Goal: Book appointment/travel/reservation

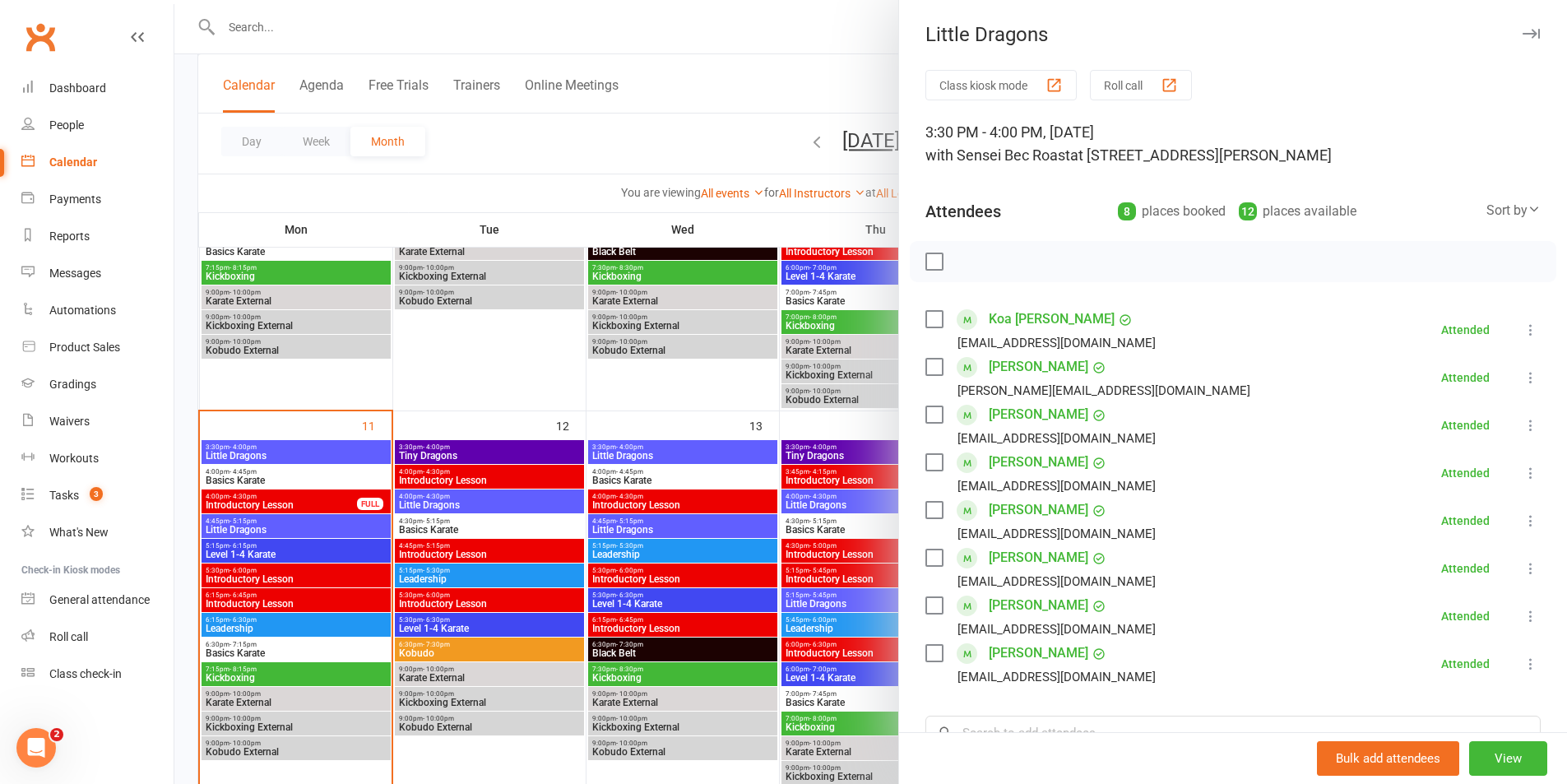
click at [305, 479] on div at bounding box center [871, 392] width 1393 height 784
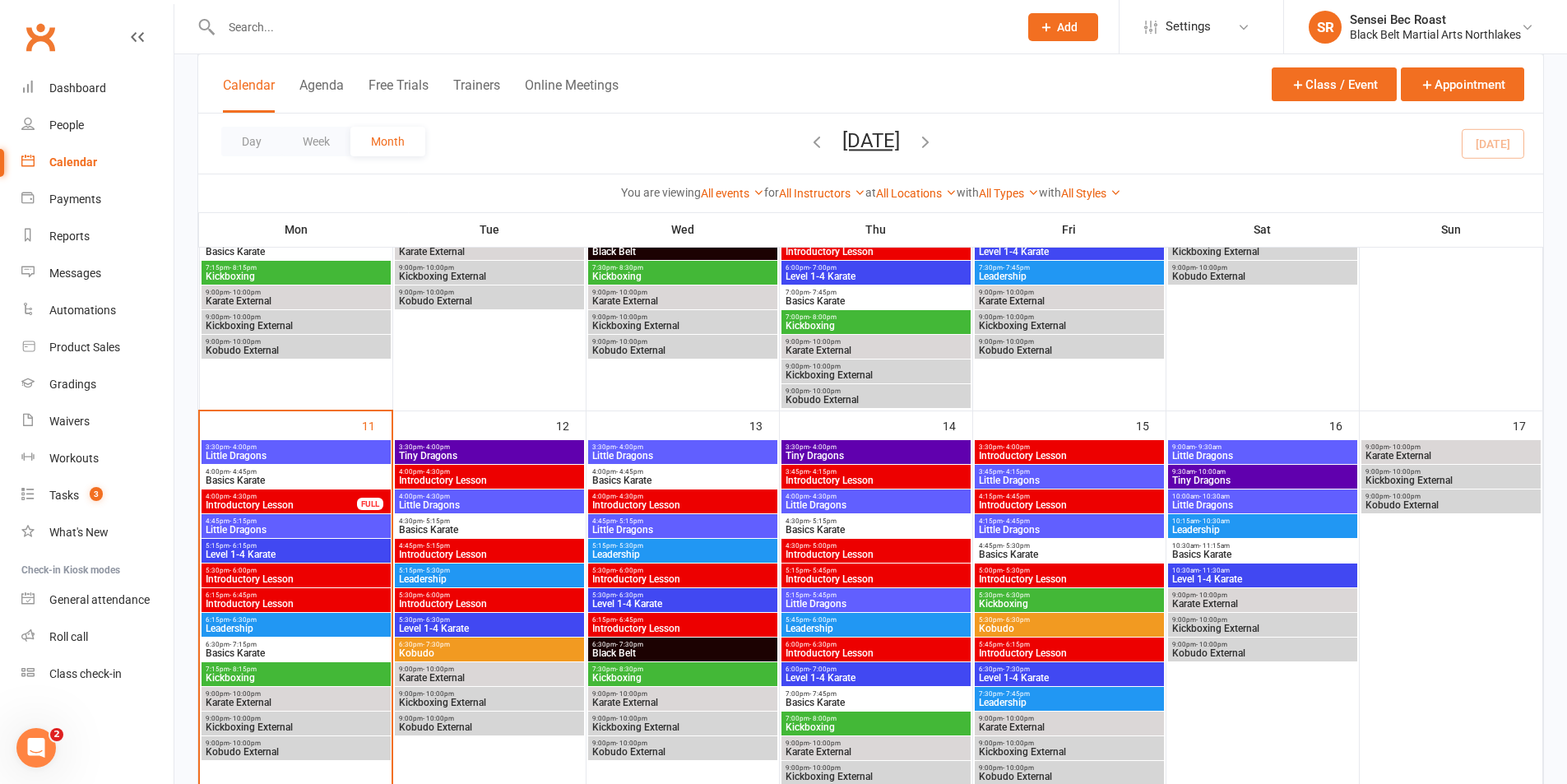
click at [305, 479] on span "Basics Karate" at bounding box center [296, 480] width 183 height 10
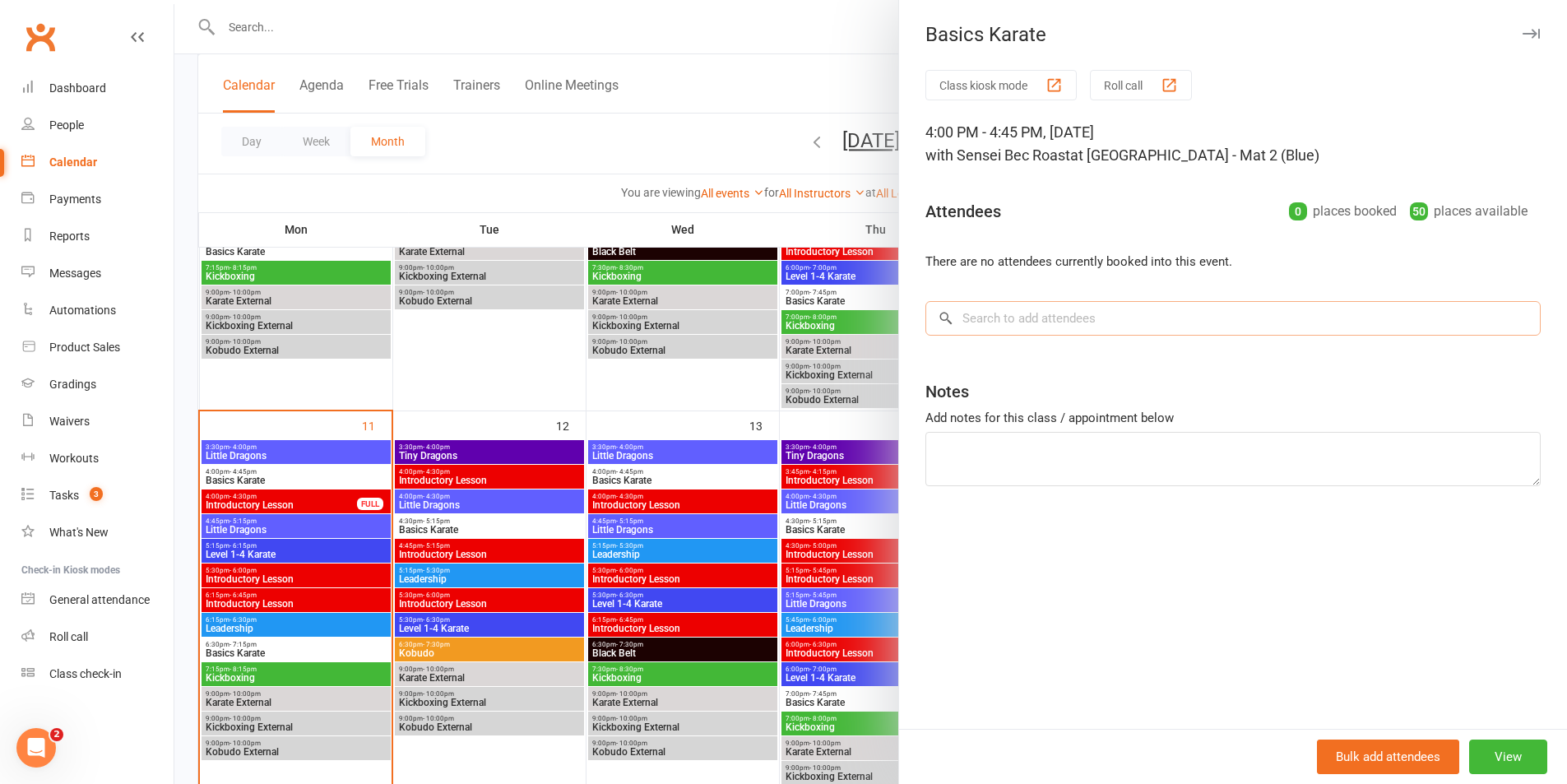
click at [986, 318] on input "search" at bounding box center [1233, 318] width 615 height 34
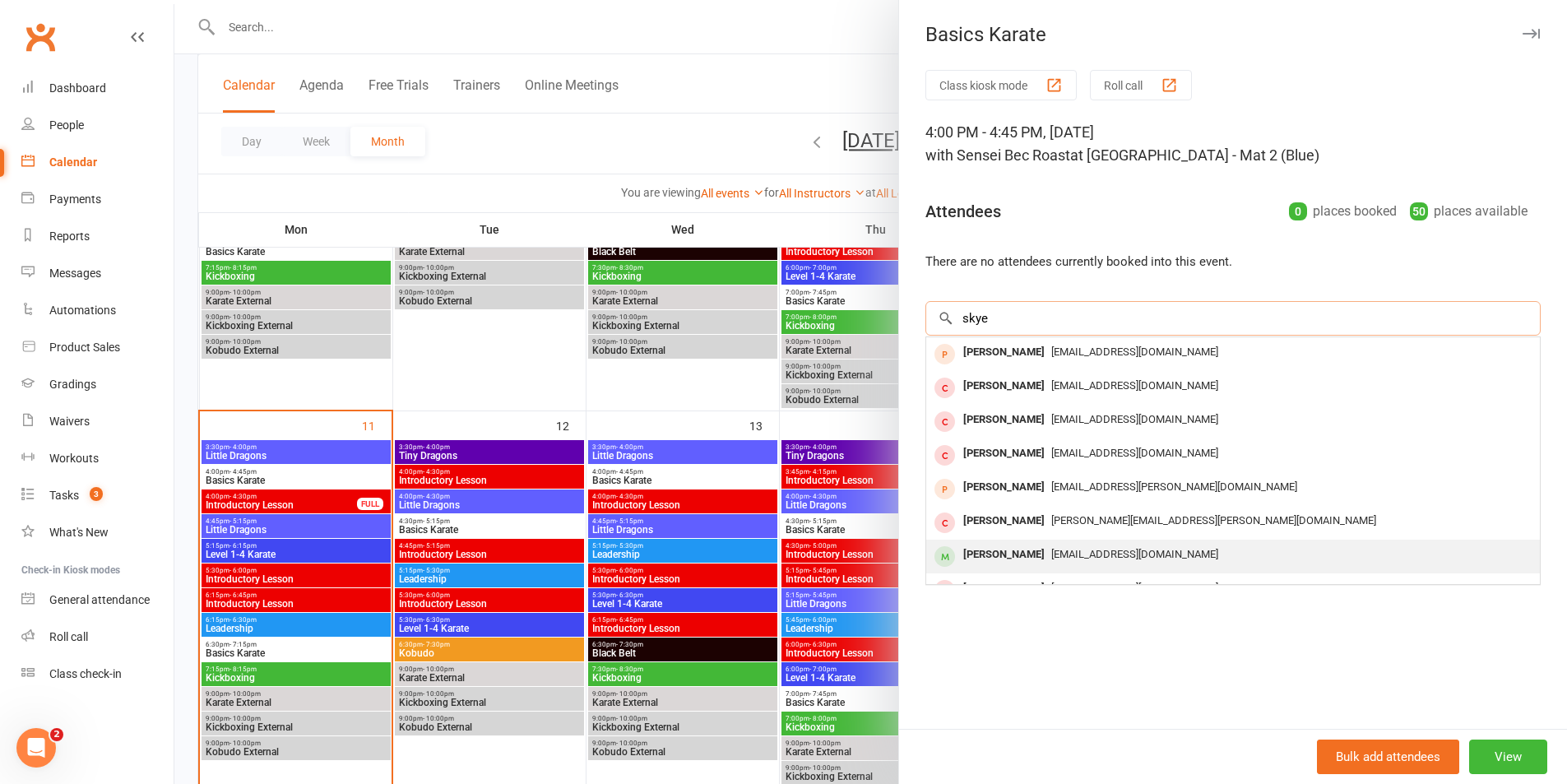
type input "skye"
click at [1007, 554] on div "[PERSON_NAME]" at bounding box center [1004, 555] width 94 height 24
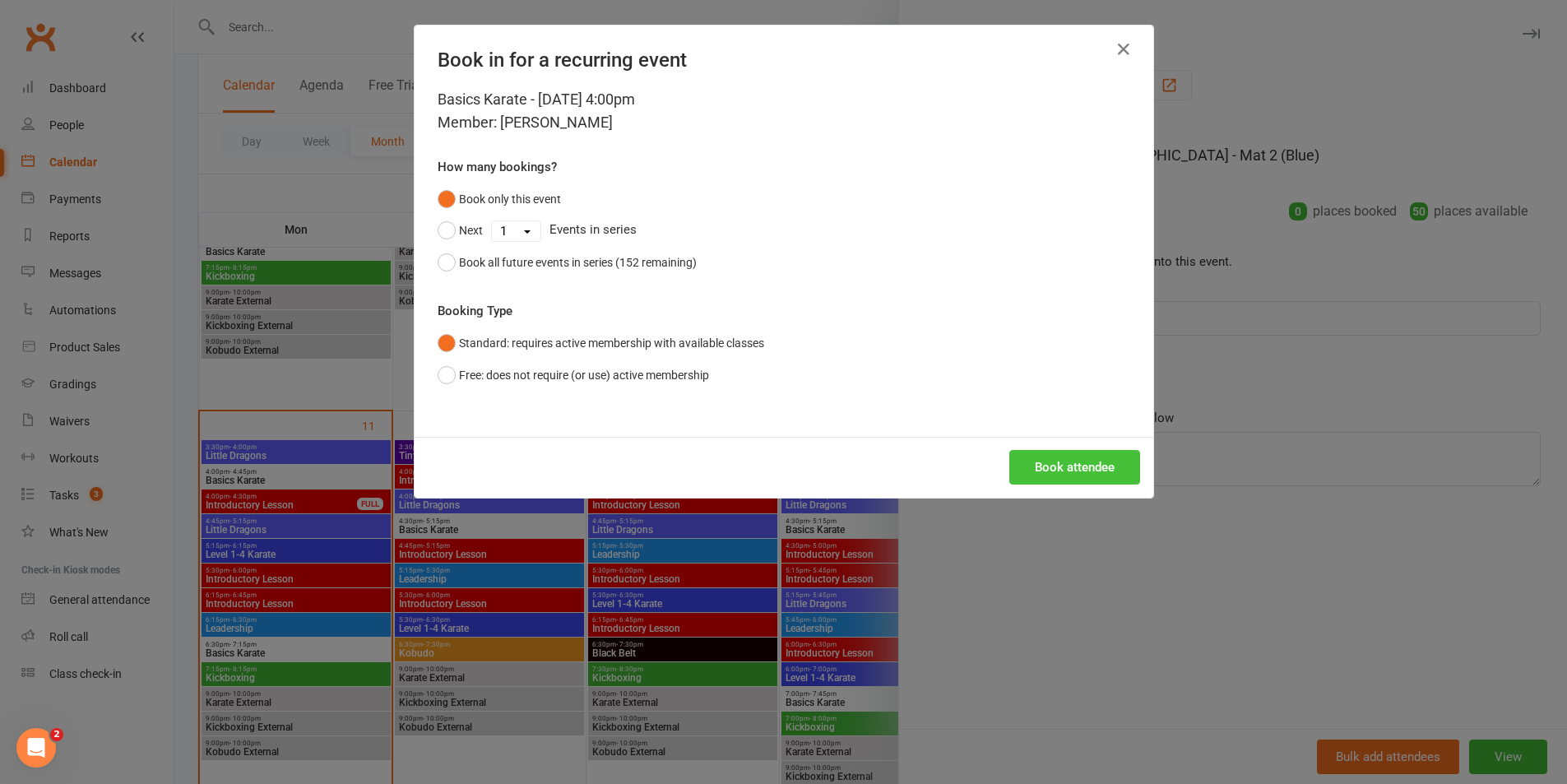
click at [1038, 477] on button "Book attendee" at bounding box center [1074, 467] width 130 height 34
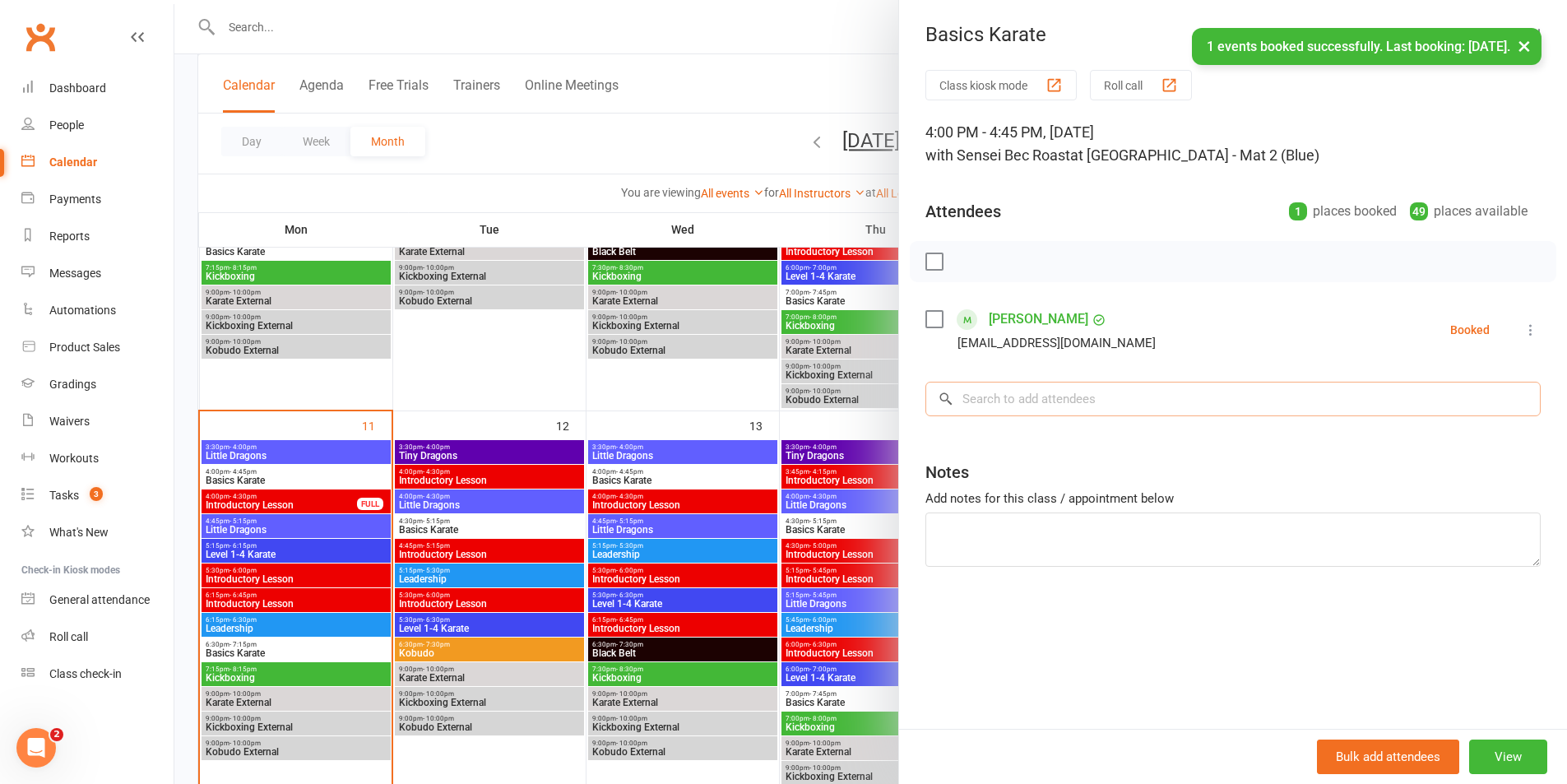
drag, startPoint x: 1036, startPoint y: 390, endPoint x: 1052, endPoint y: 380, distance: 18.9
click at [1042, 389] on input "search" at bounding box center [1233, 398] width 615 height 34
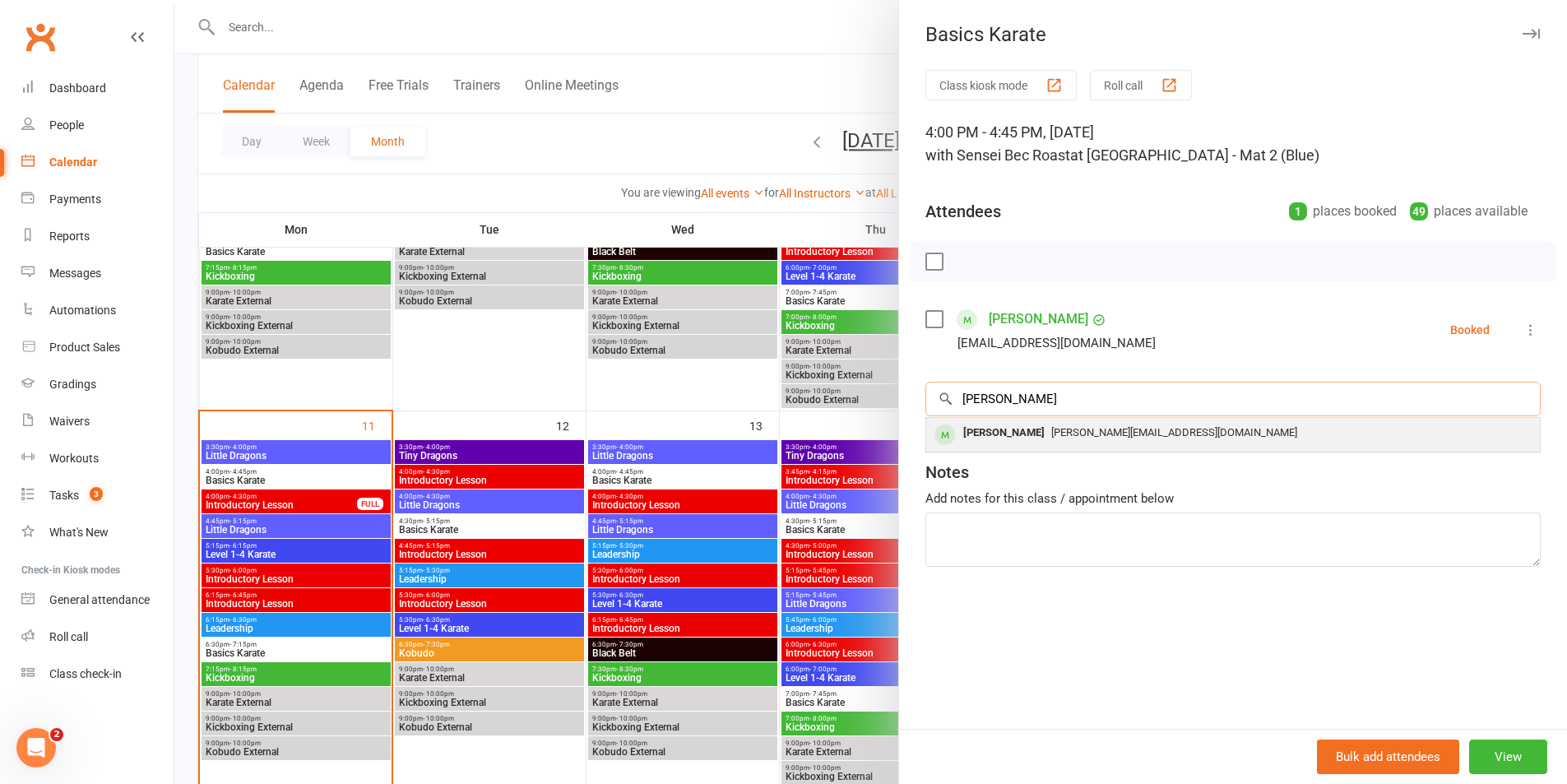
type input "[PERSON_NAME]"
click at [1052, 427] on span "[PERSON_NAME][EMAIL_ADDRESS][DOMAIN_NAME]" at bounding box center [1174, 432] width 246 height 13
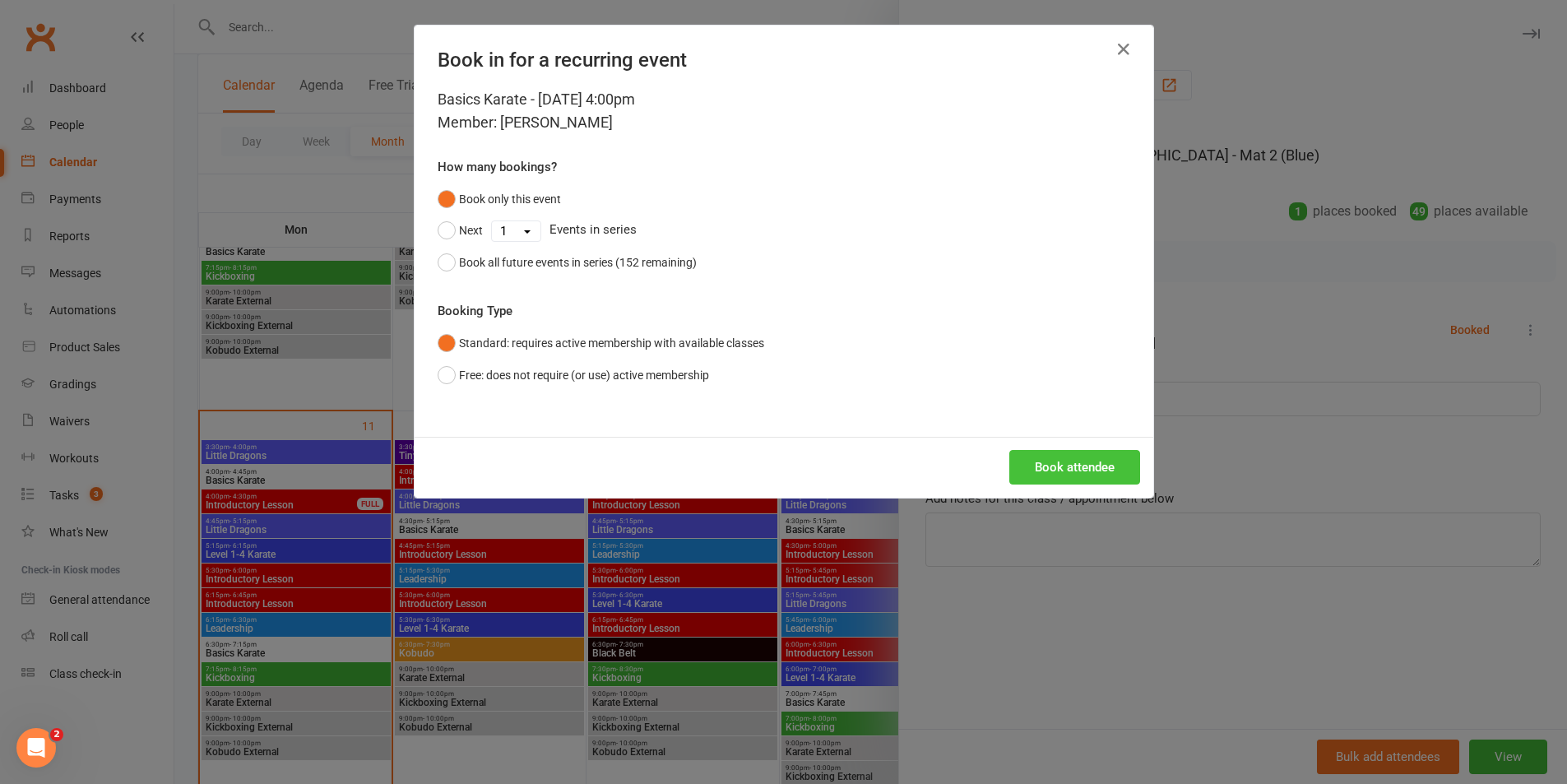
click at [1046, 454] on button "Book attendee" at bounding box center [1074, 467] width 130 height 34
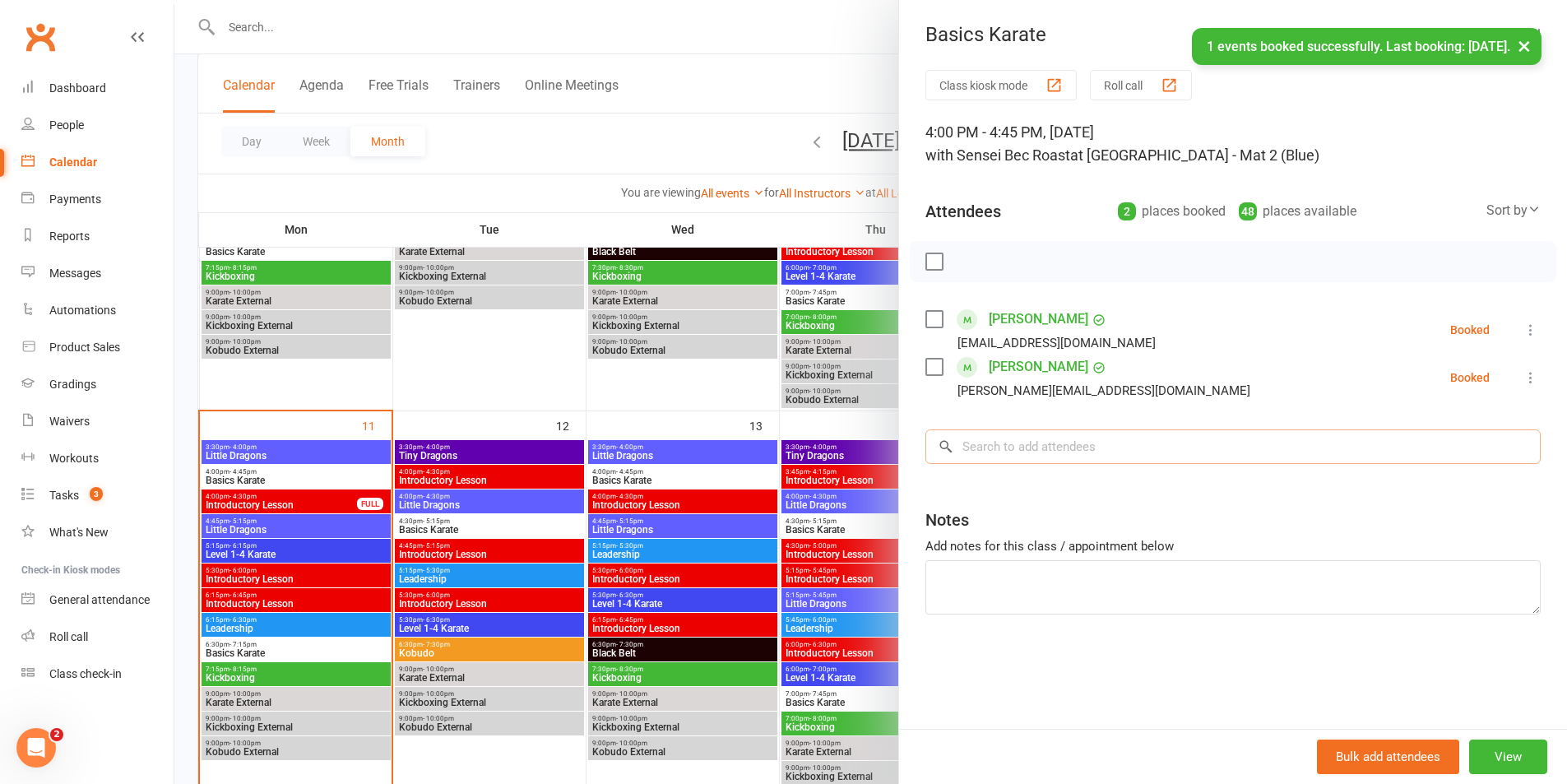
click at [1046, 454] on input "search" at bounding box center [1233, 446] width 615 height 34
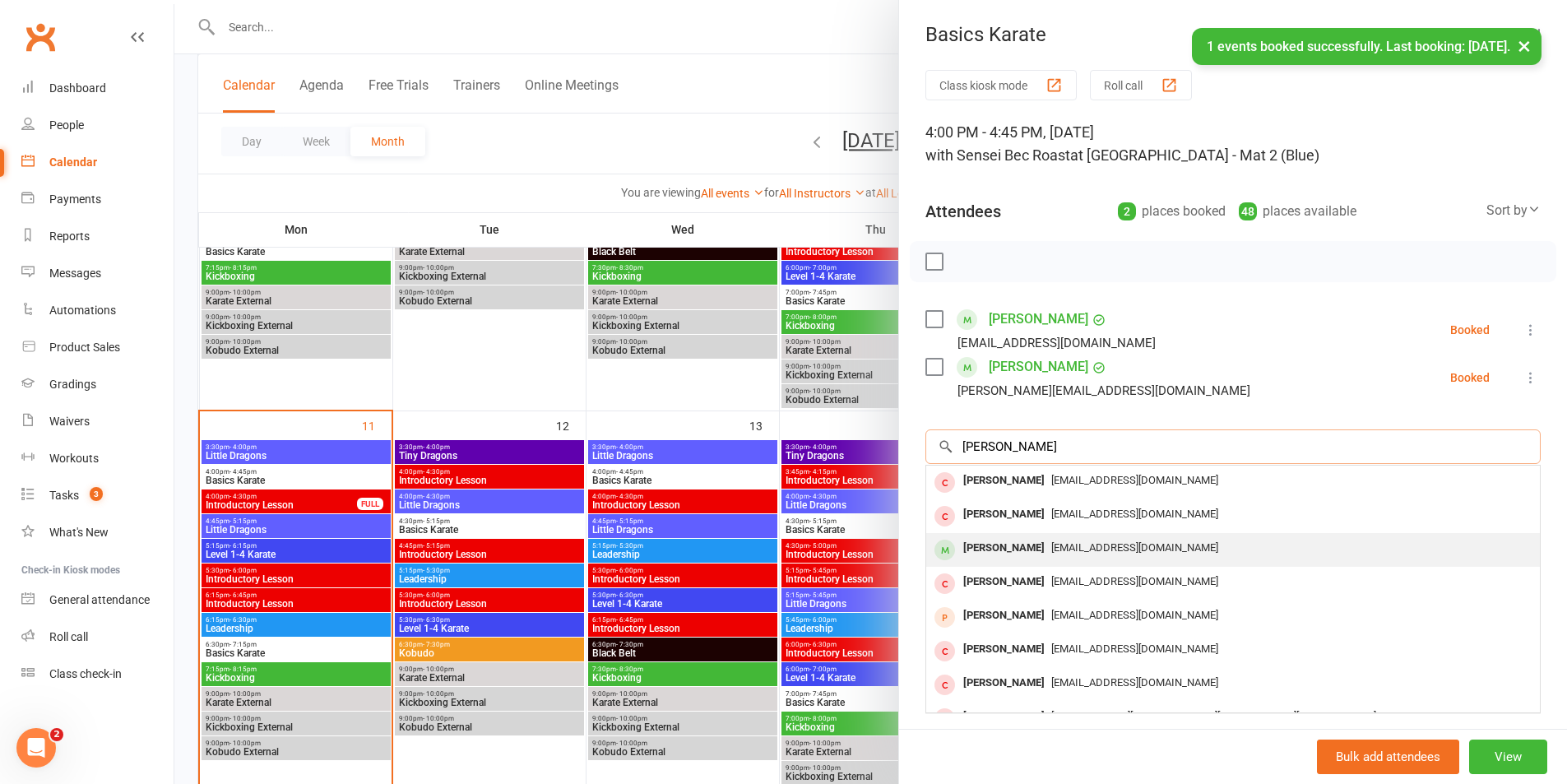
type input "[PERSON_NAME]"
click at [1056, 550] on span "[EMAIL_ADDRESS][DOMAIN_NAME]" at bounding box center [1135, 548] width 167 height 13
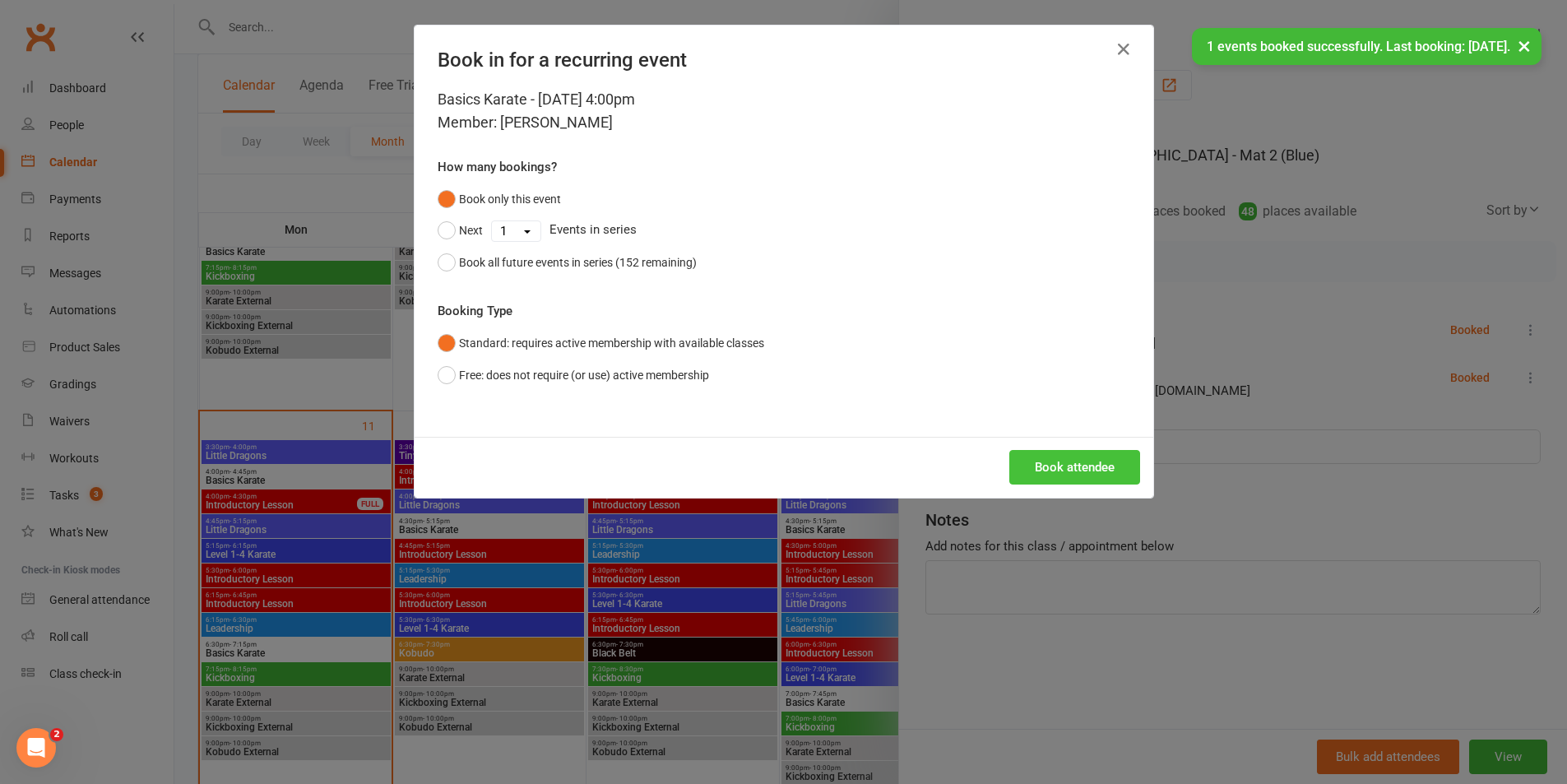
click at [1055, 468] on button "Book attendee" at bounding box center [1074, 467] width 130 height 34
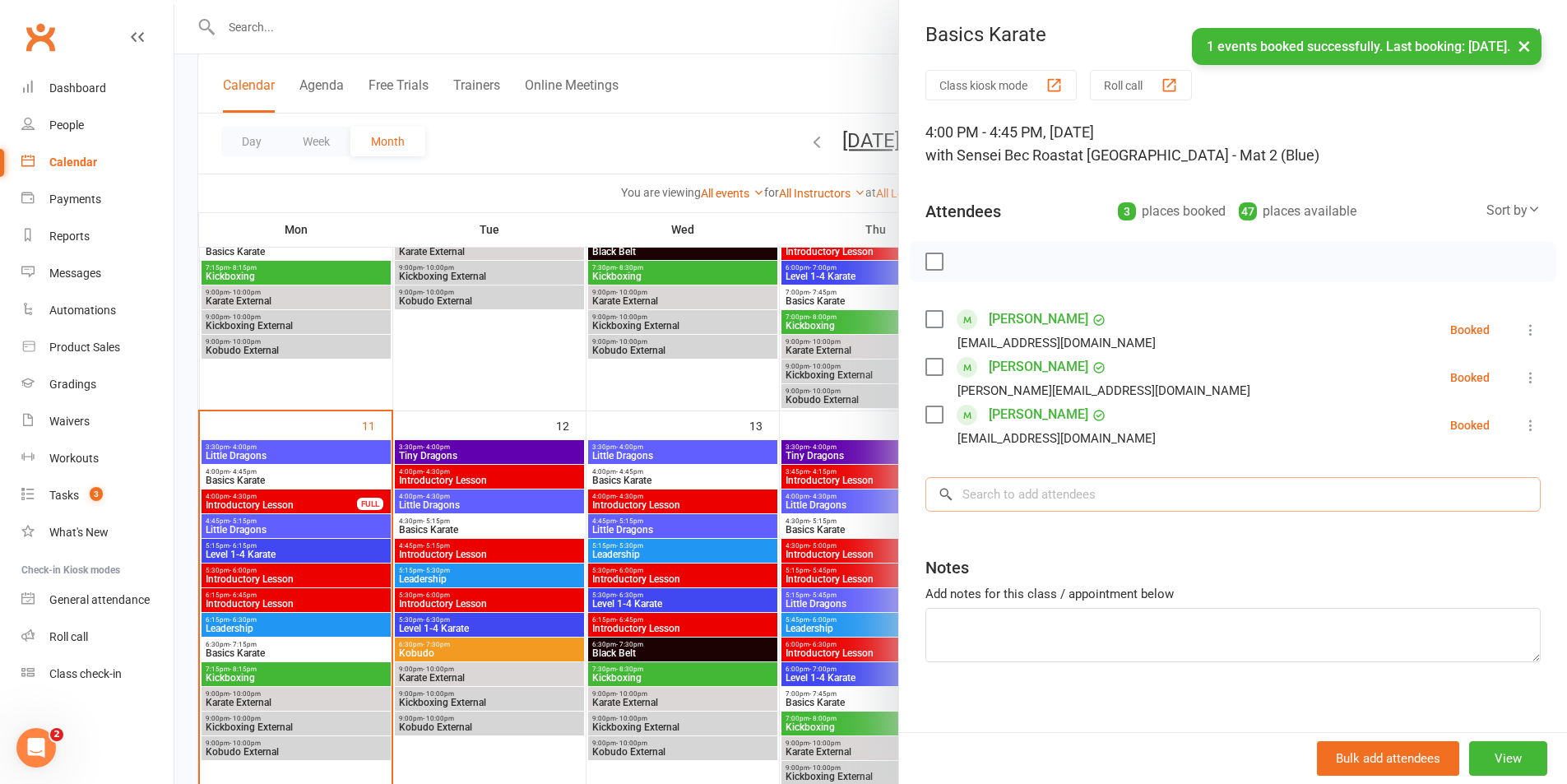
click at [1052, 487] on input "search" at bounding box center [1233, 494] width 615 height 34
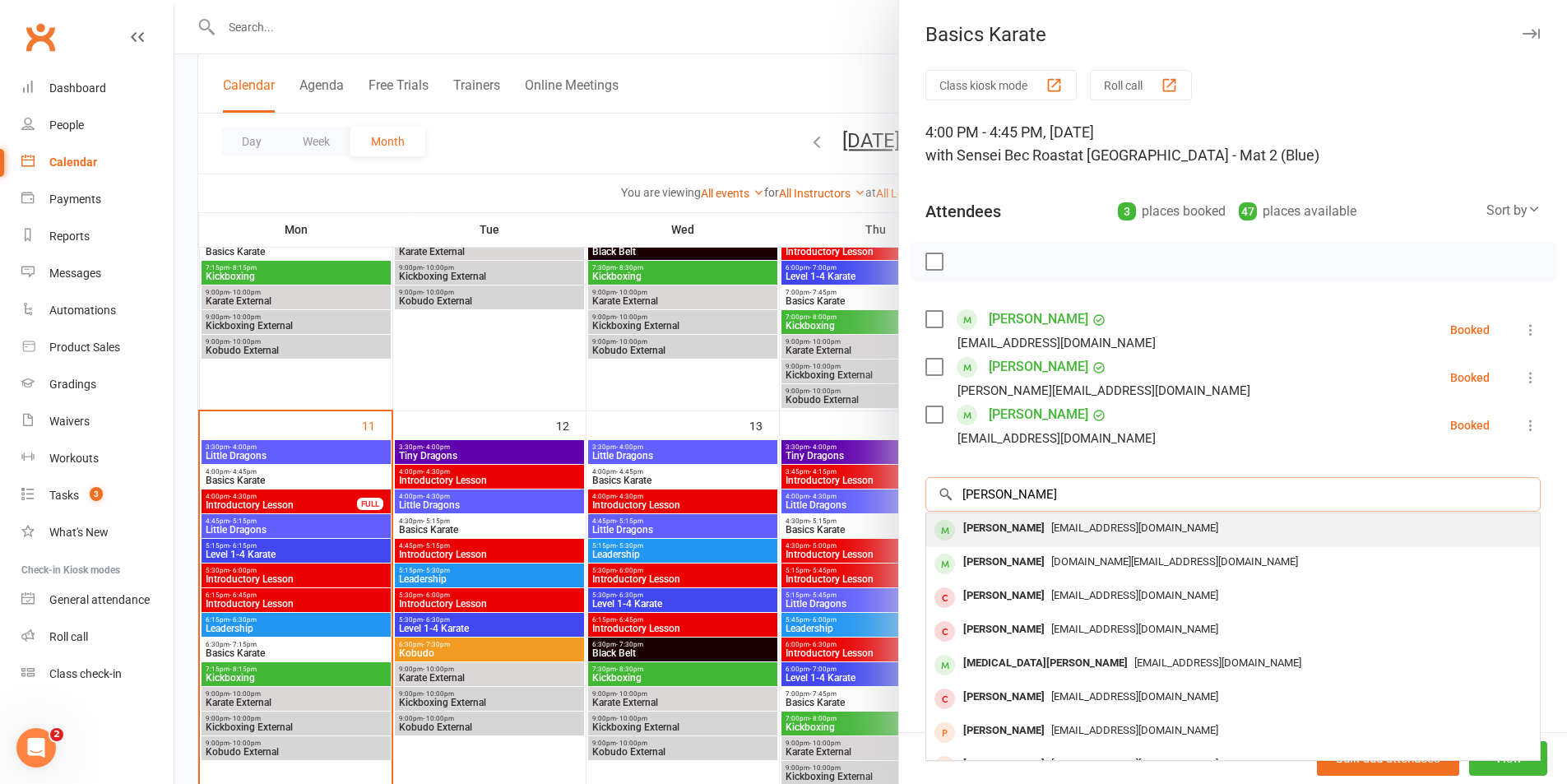
type input "[PERSON_NAME]"
click at [1052, 525] on span "[EMAIL_ADDRESS][DOMAIN_NAME]" at bounding box center [1135, 528] width 167 height 13
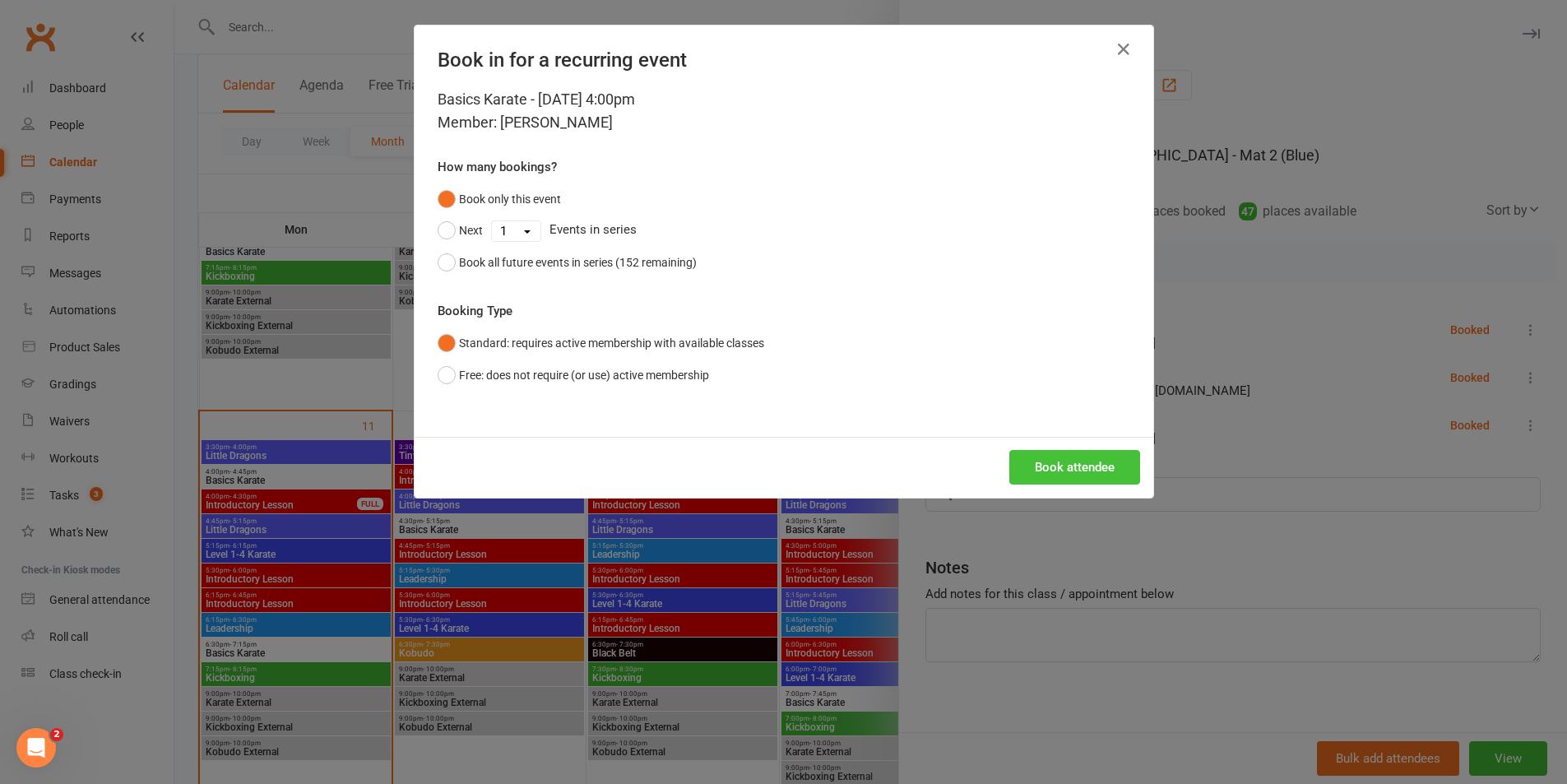
click at [1038, 472] on button "Book attendee" at bounding box center [1074, 467] width 130 height 34
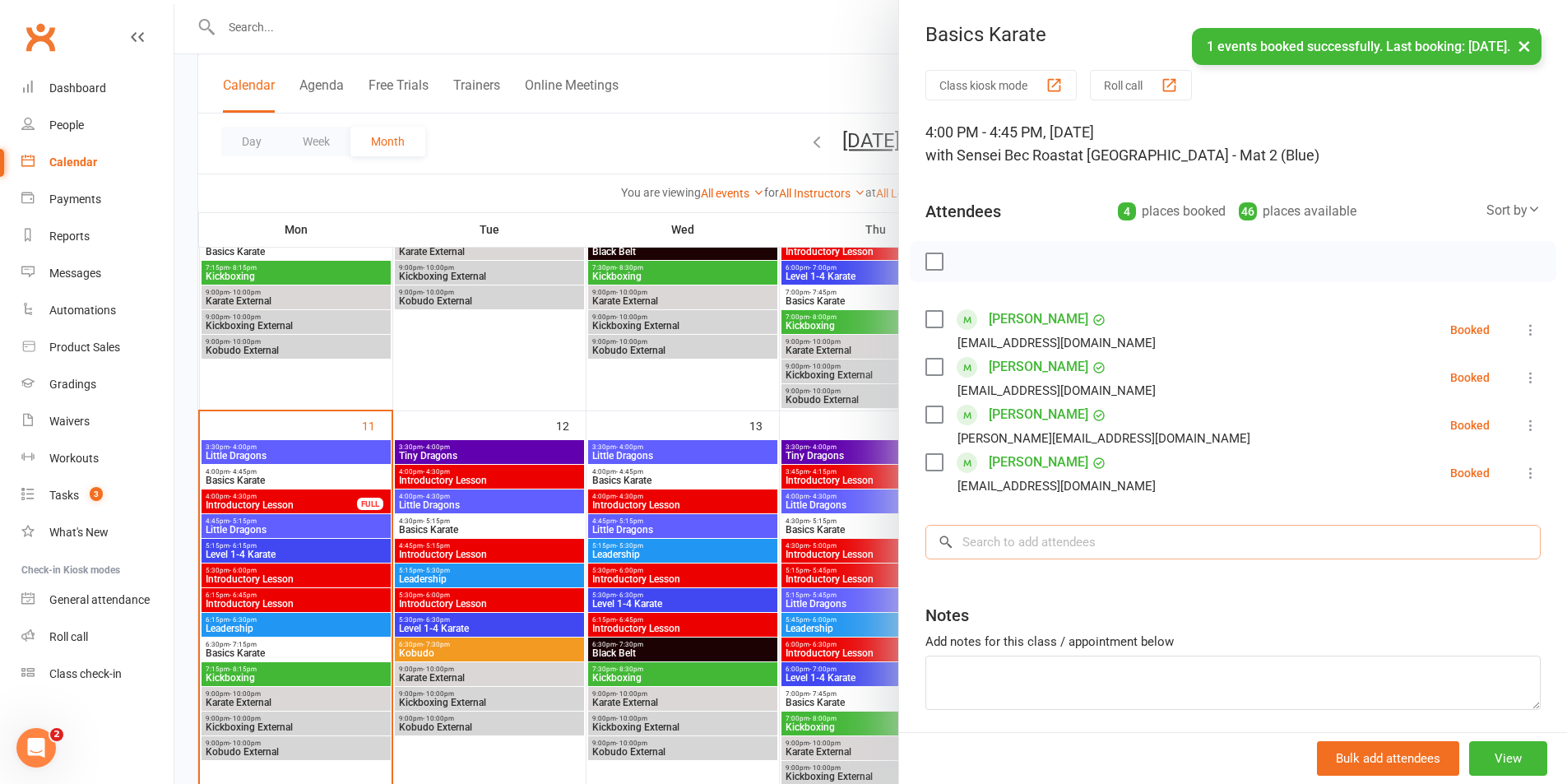
click at [1017, 540] on input "search" at bounding box center [1233, 542] width 615 height 34
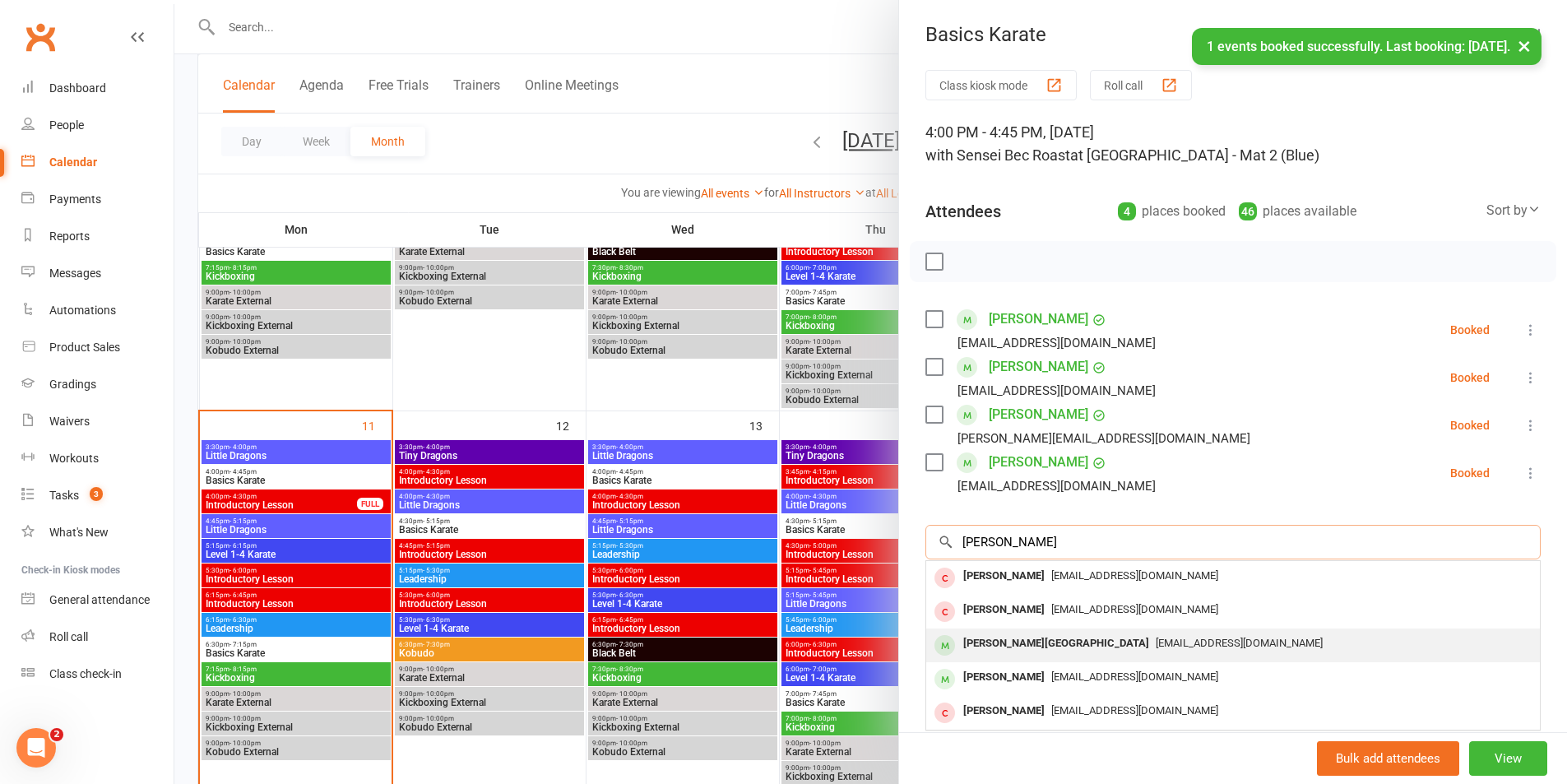
type input "[PERSON_NAME]"
click at [1030, 633] on div "[PERSON_NAME][GEOGRAPHIC_DATA]" at bounding box center [1056, 643] width 199 height 24
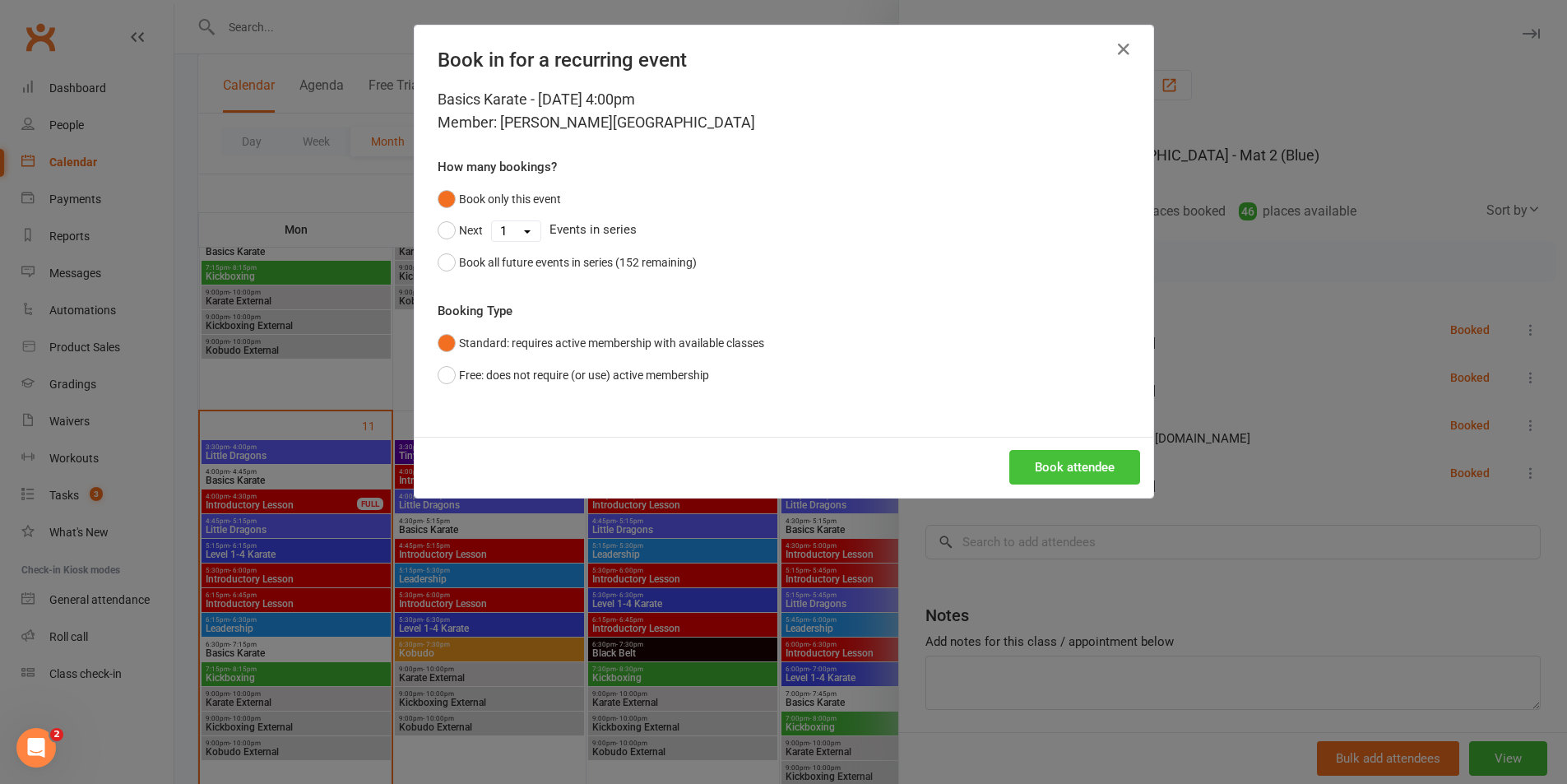
click at [1062, 474] on button "Book attendee" at bounding box center [1074, 467] width 130 height 34
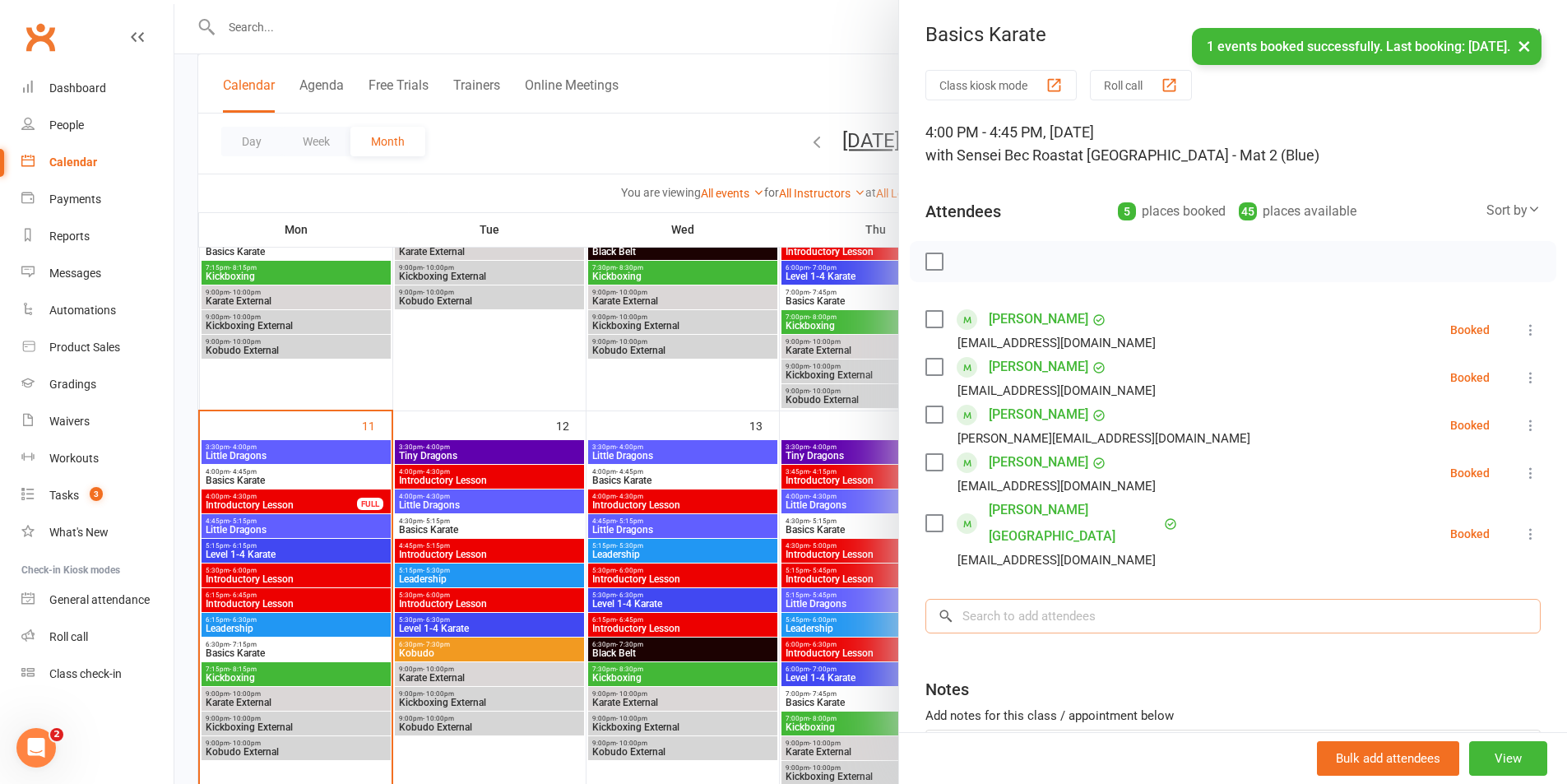
click at [1049, 599] on input "search" at bounding box center [1233, 616] width 615 height 34
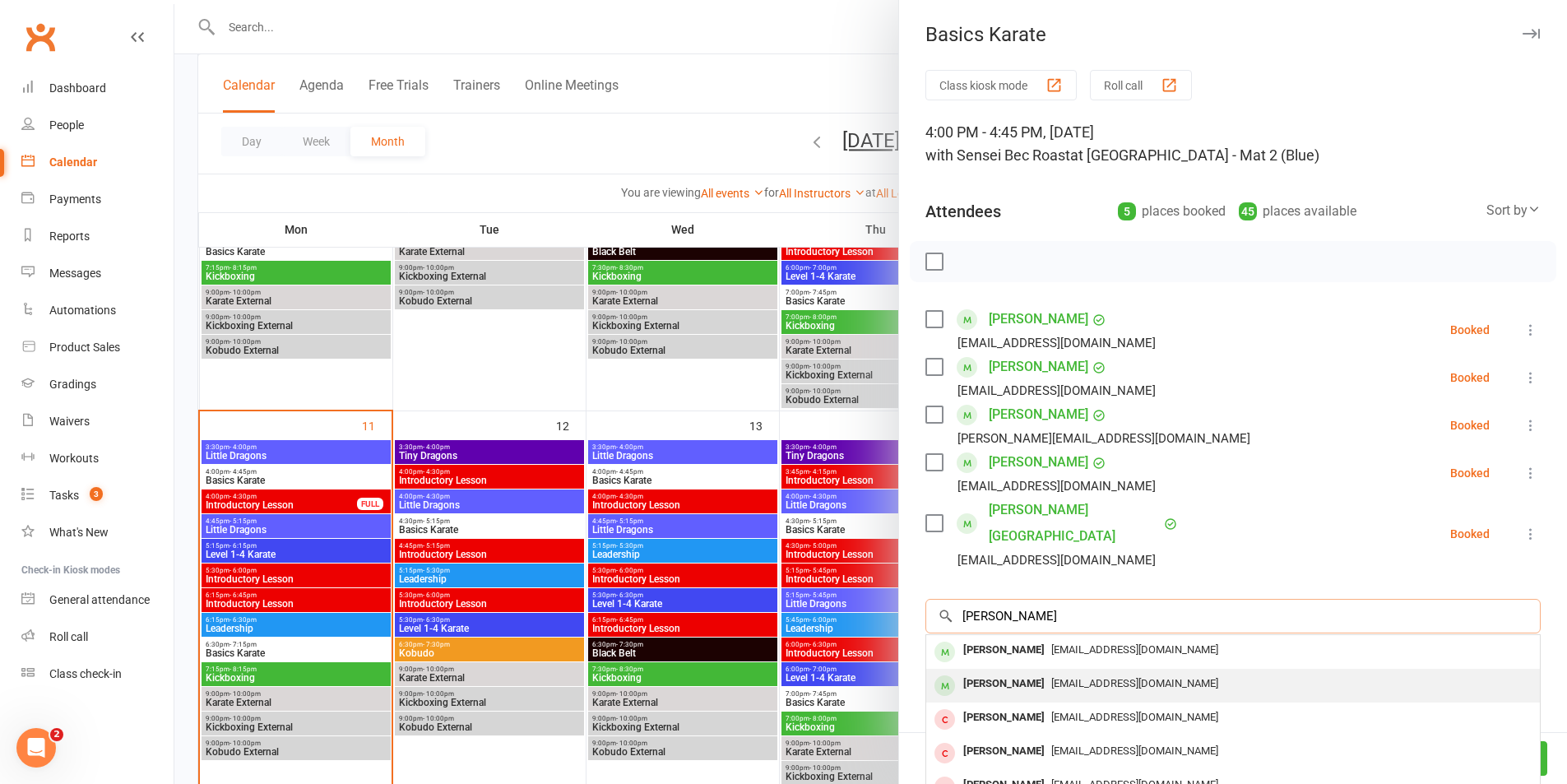
type input "[PERSON_NAME]"
click at [1050, 672] on div "[PERSON_NAME]" at bounding box center [1004, 683] width 94 height 24
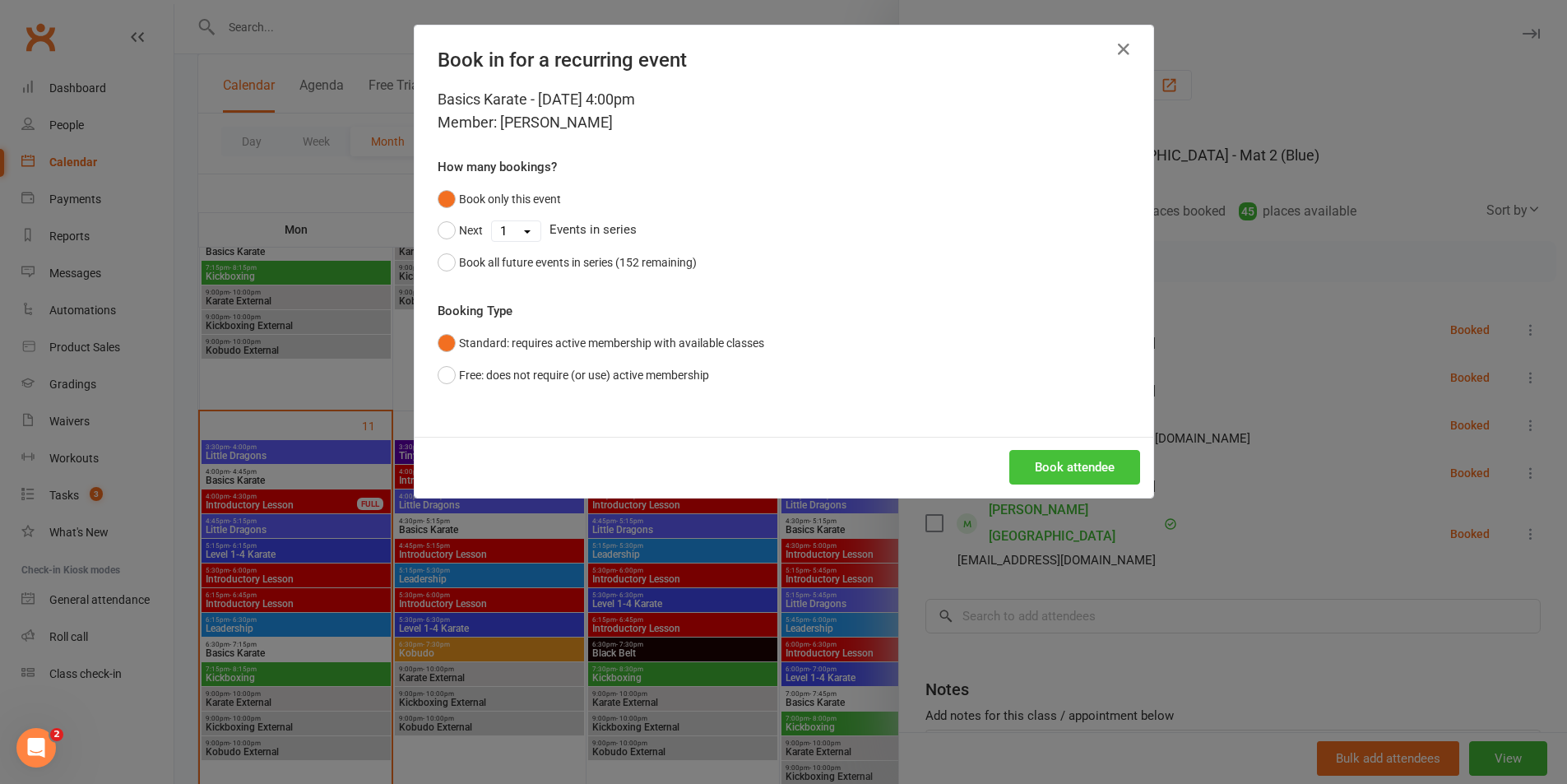
click at [1056, 474] on button "Book attendee" at bounding box center [1074, 467] width 130 height 34
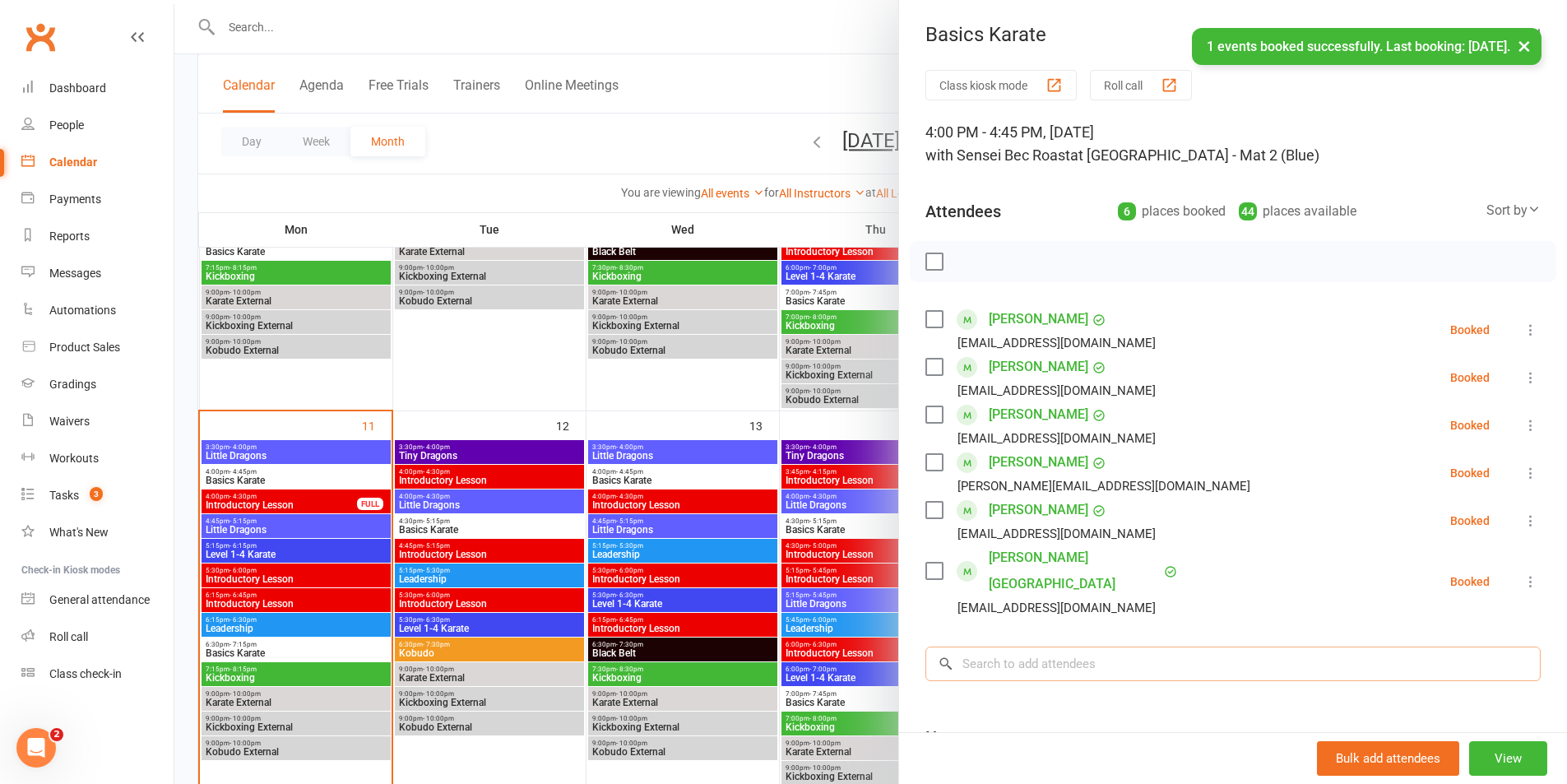
click at [1020, 646] on input "search" at bounding box center [1233, 664] width 615 height 34
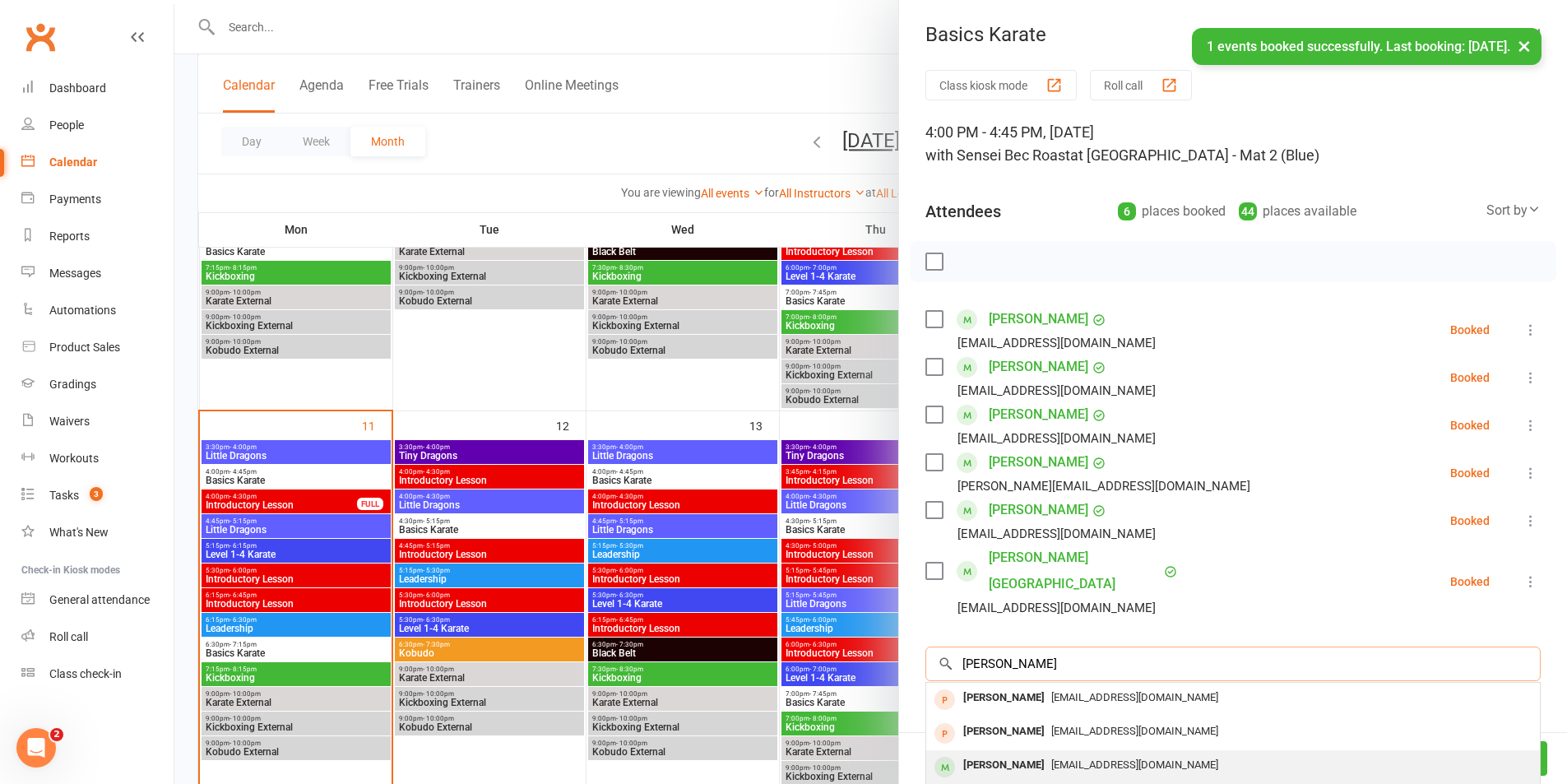
type input "[PERSON_NAME]"
click at [1016, 753] on div "[PERSON_NAME]" at bounding box center [1004, 765] width 94 height 24
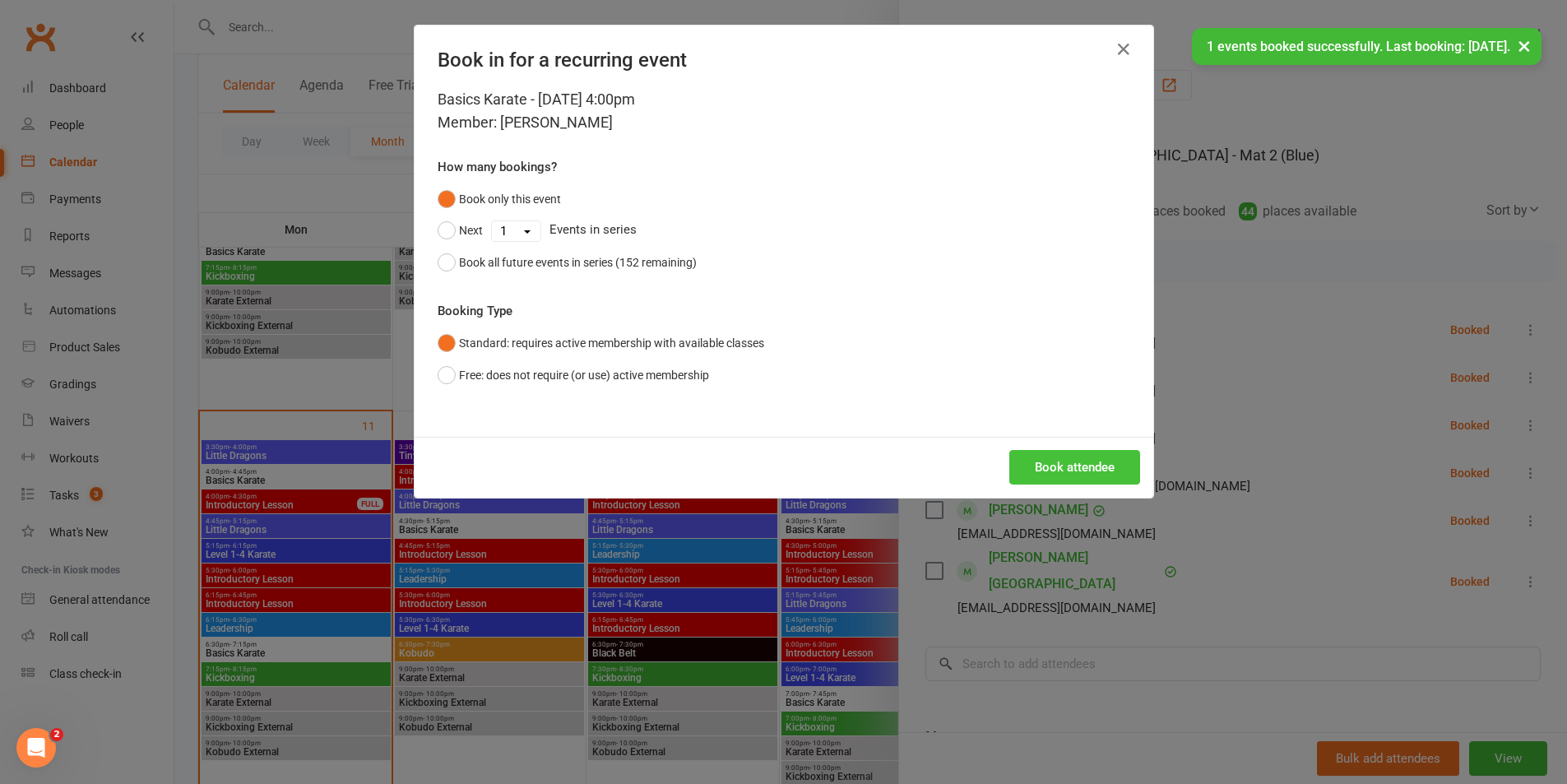
click at [1039, 477] on button "Book attendee" at bounding box center [1074, 467] width 130 height 34
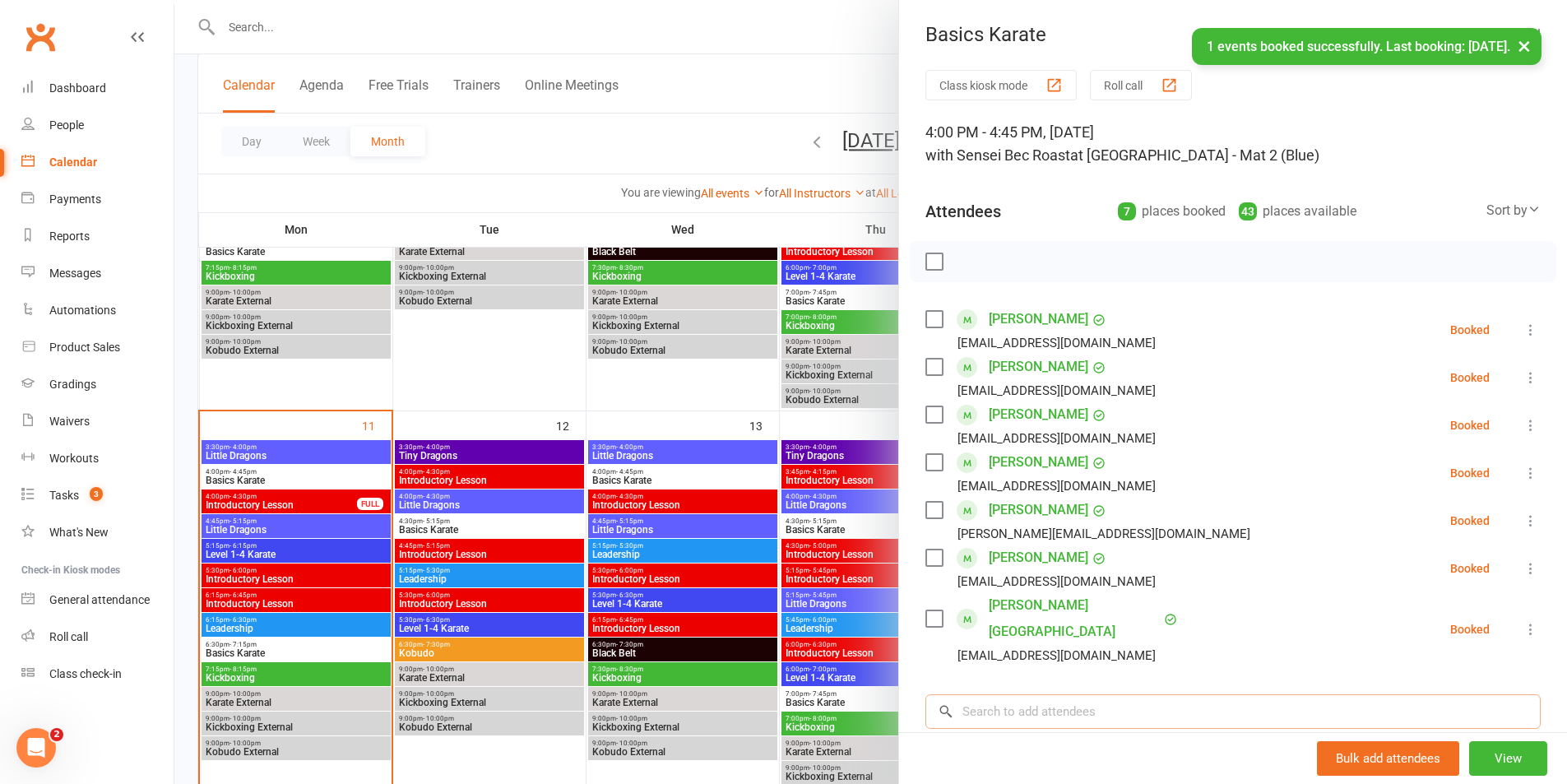
click at [1029, 694] on input "search" at bounding box center [1233, 711] width 615 height 34
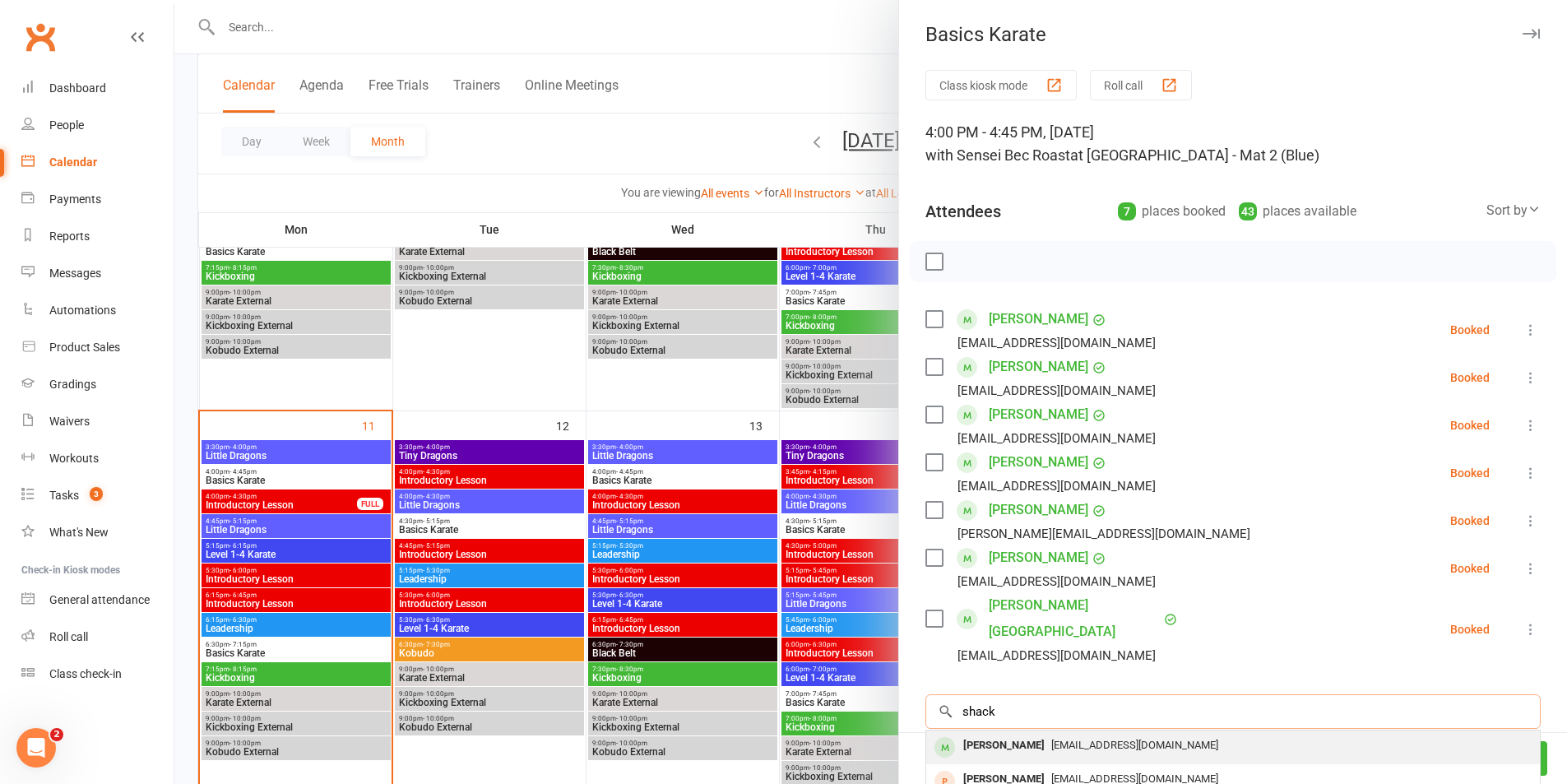
type input "shack"
click at [1052, 738] on span "[EMAIL_ADDRESS][DOMAIN_NAME]" at bounding box center [1135, 744] width 167 height 13
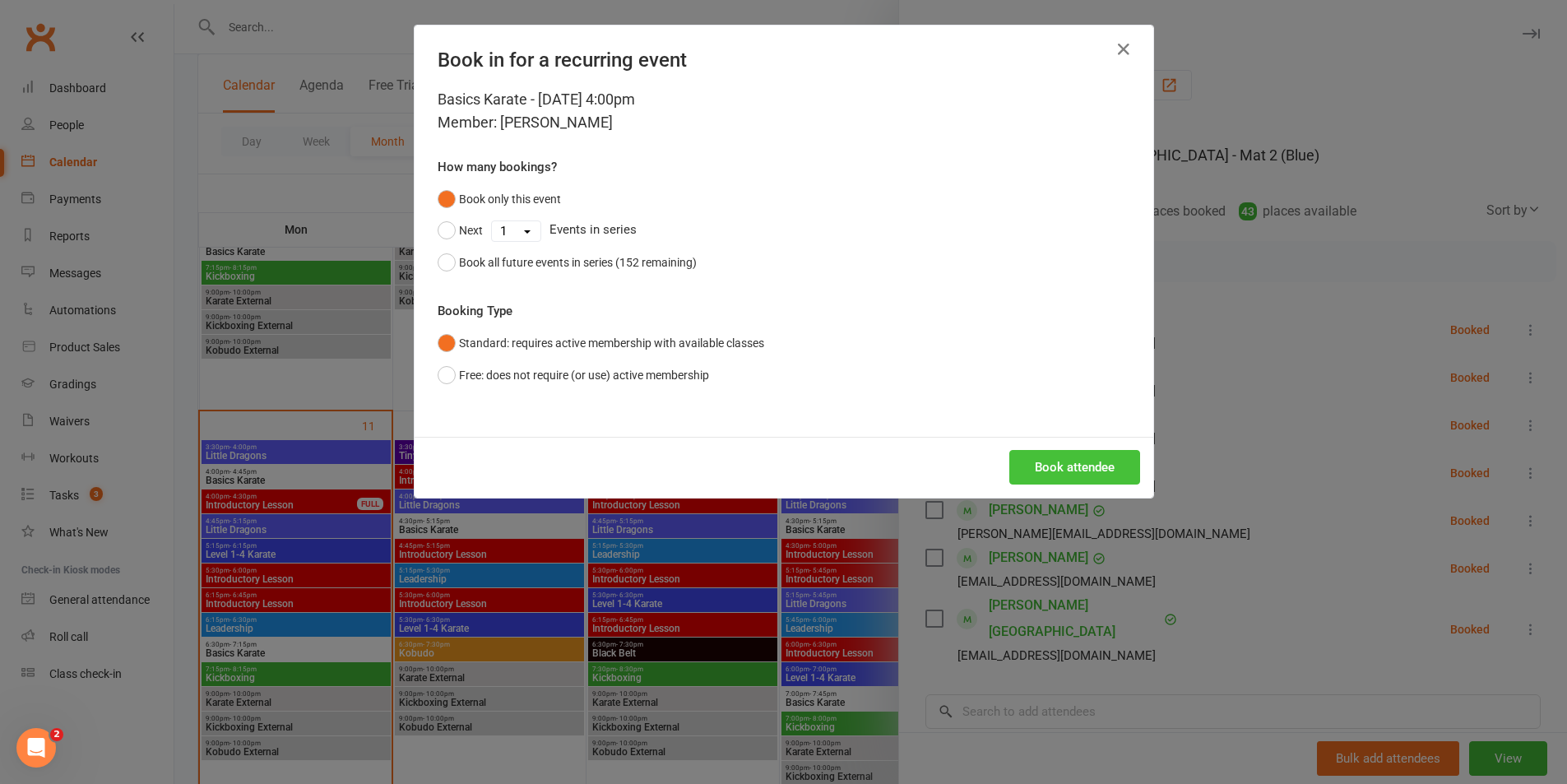
click at [1025, 475] on button "Book attendee" at bounding box center [1074, 467] width 130 height 34
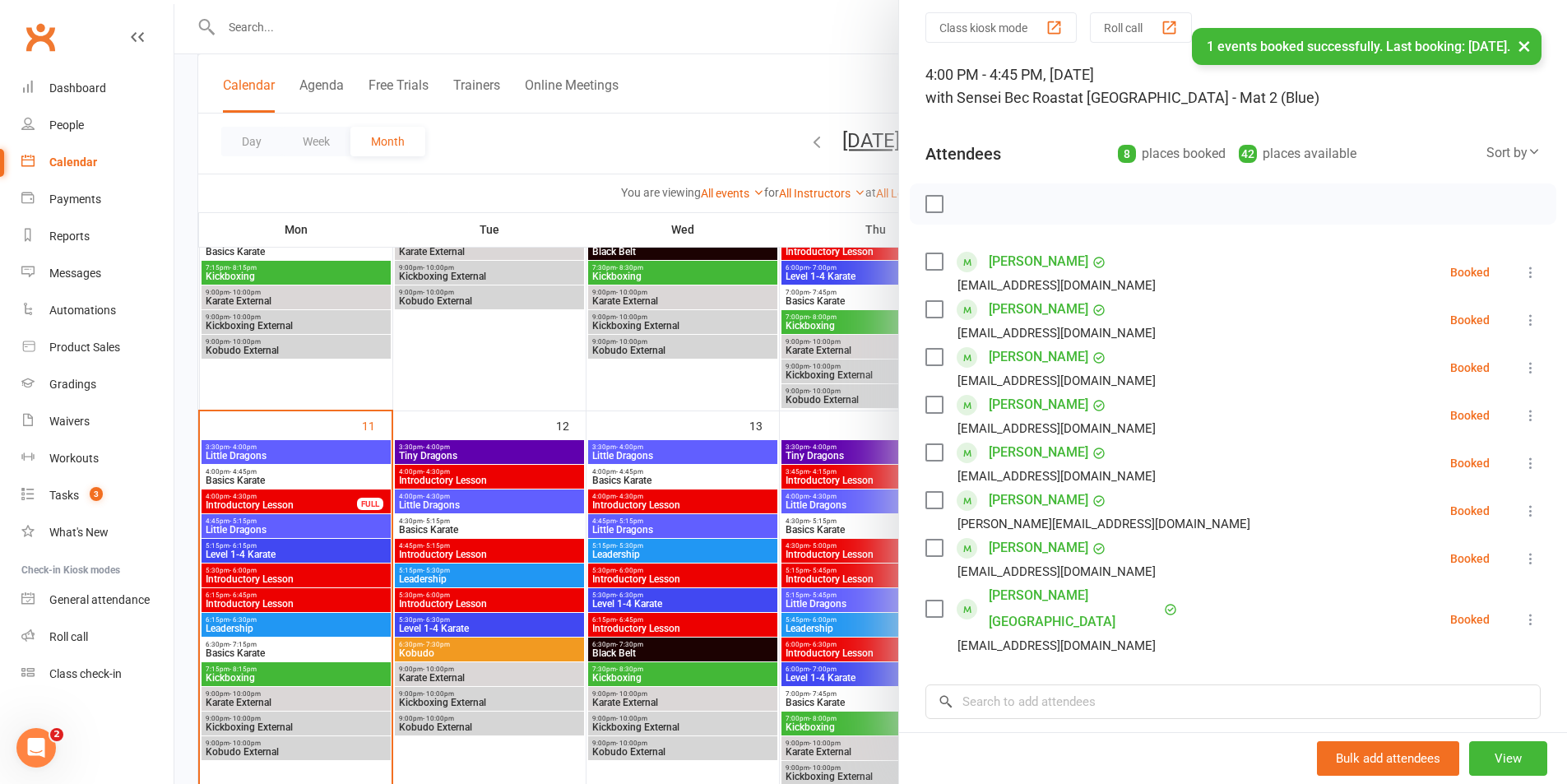
scroll to position [82, 0]
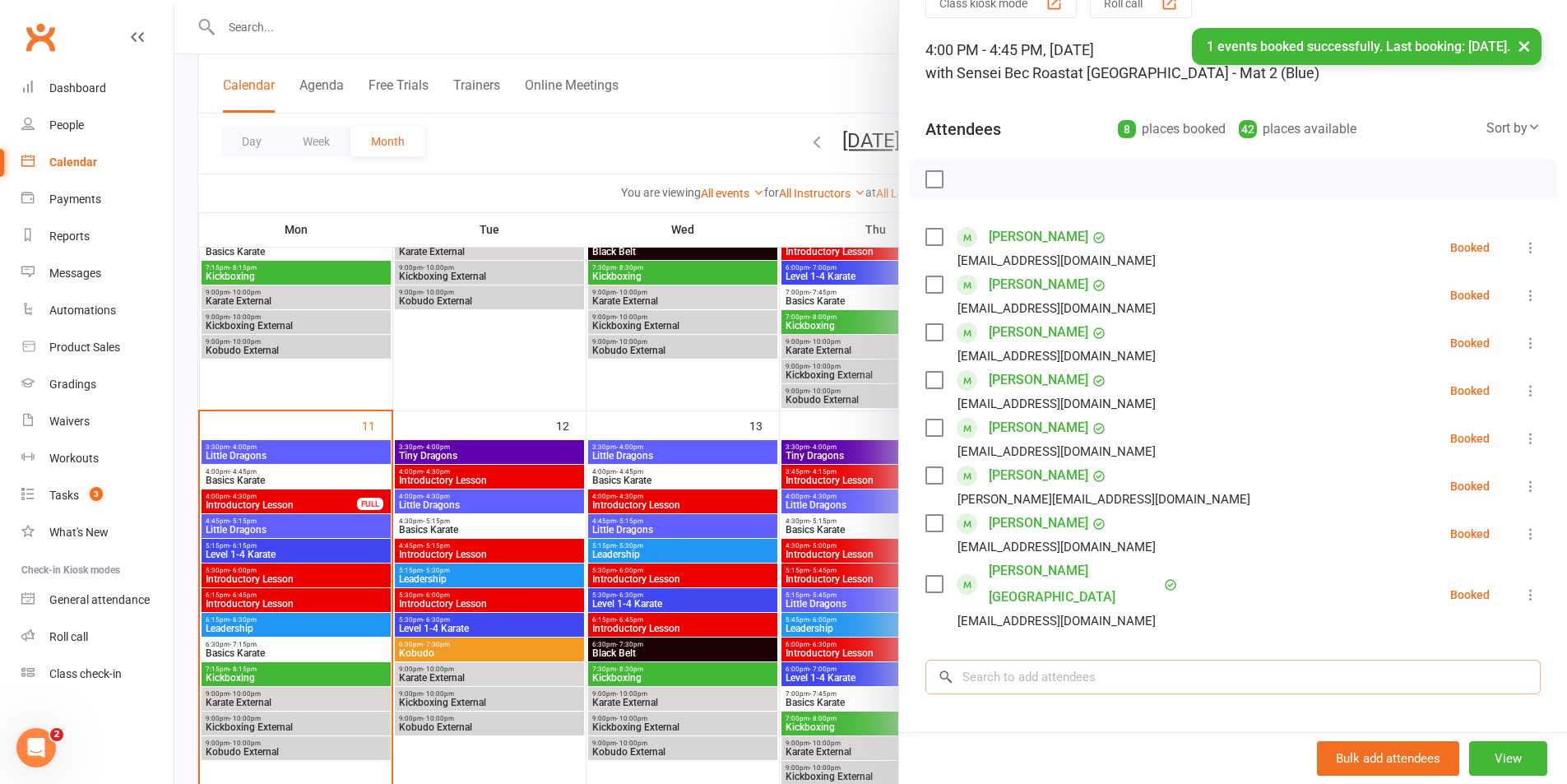
drag, startPoint x: 1019, startPoint y: 649, endPoint x: 1032, endPoint y: 642, distance: 14.8
click at [1020, 660] on input "search" at bounding box center [1233, 677] width 615 height 34
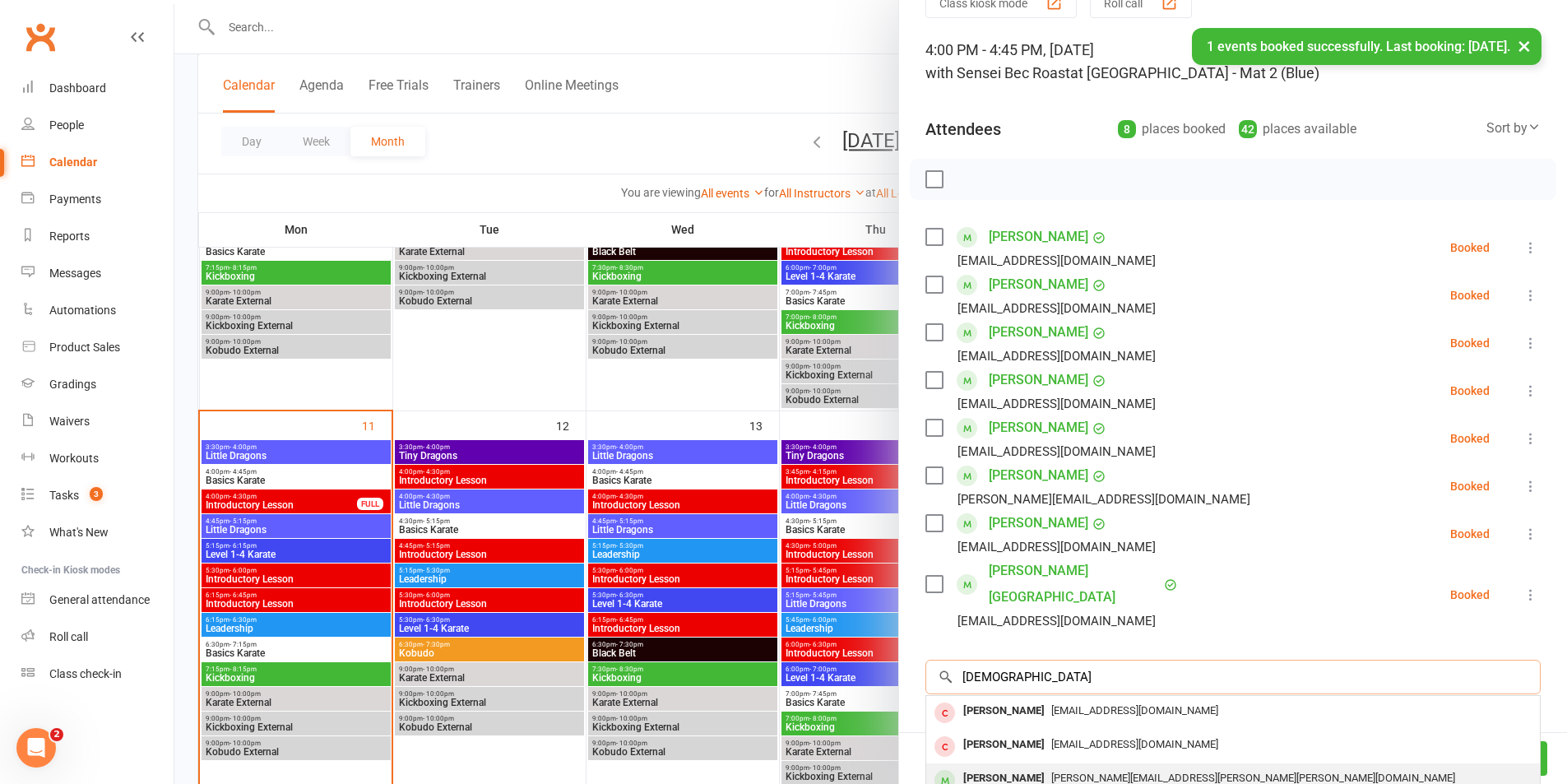
type input "[DEMOGRAPHIC_DATA]"
click at [1023, 766] on div "[PERSON_NAME]" at bounding box center [1004, 778] width 94 height 24
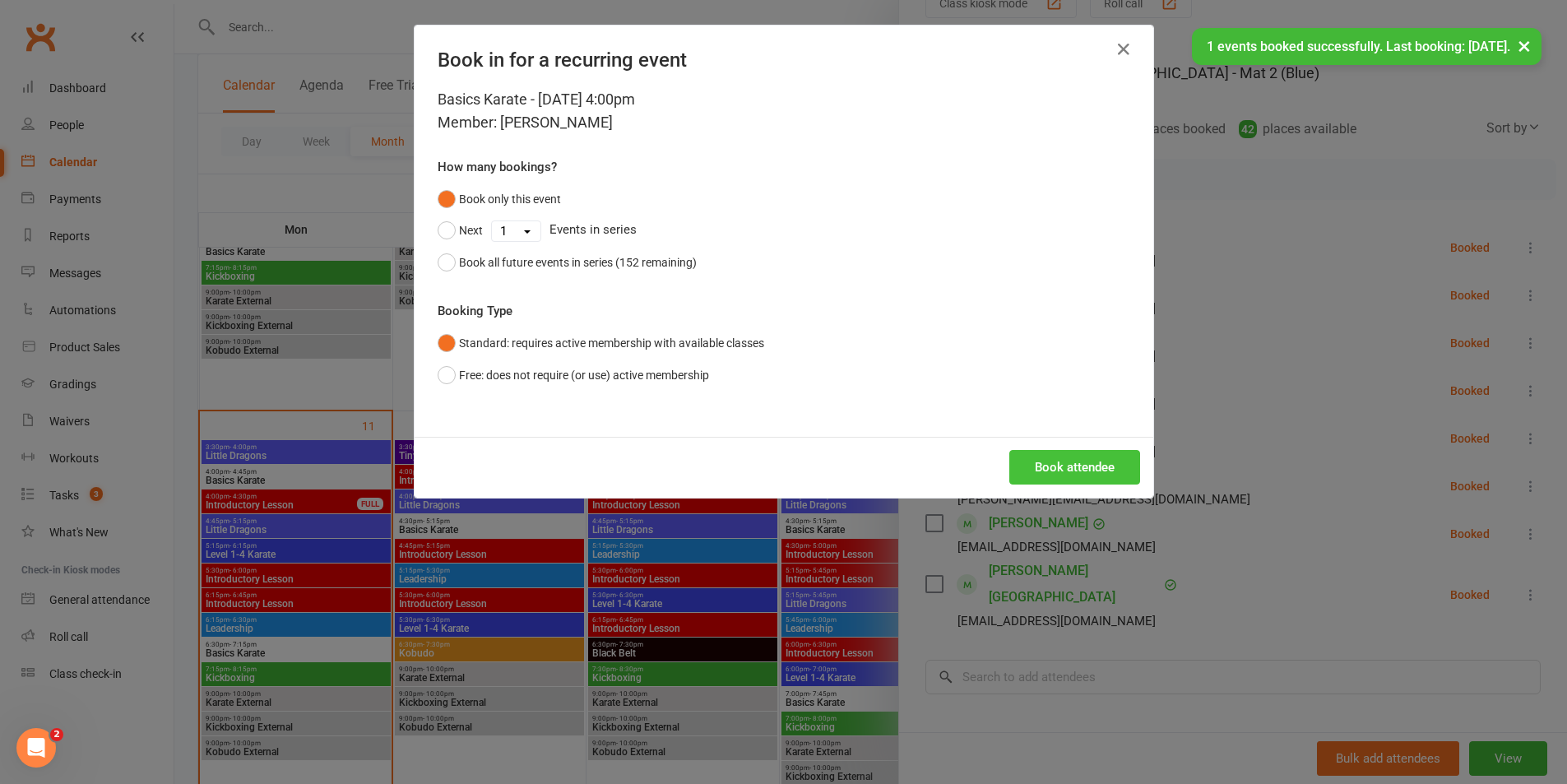
click at [1064, 482] on button "Book attendee" at bounding box center [1074, 467] width 130 height 34
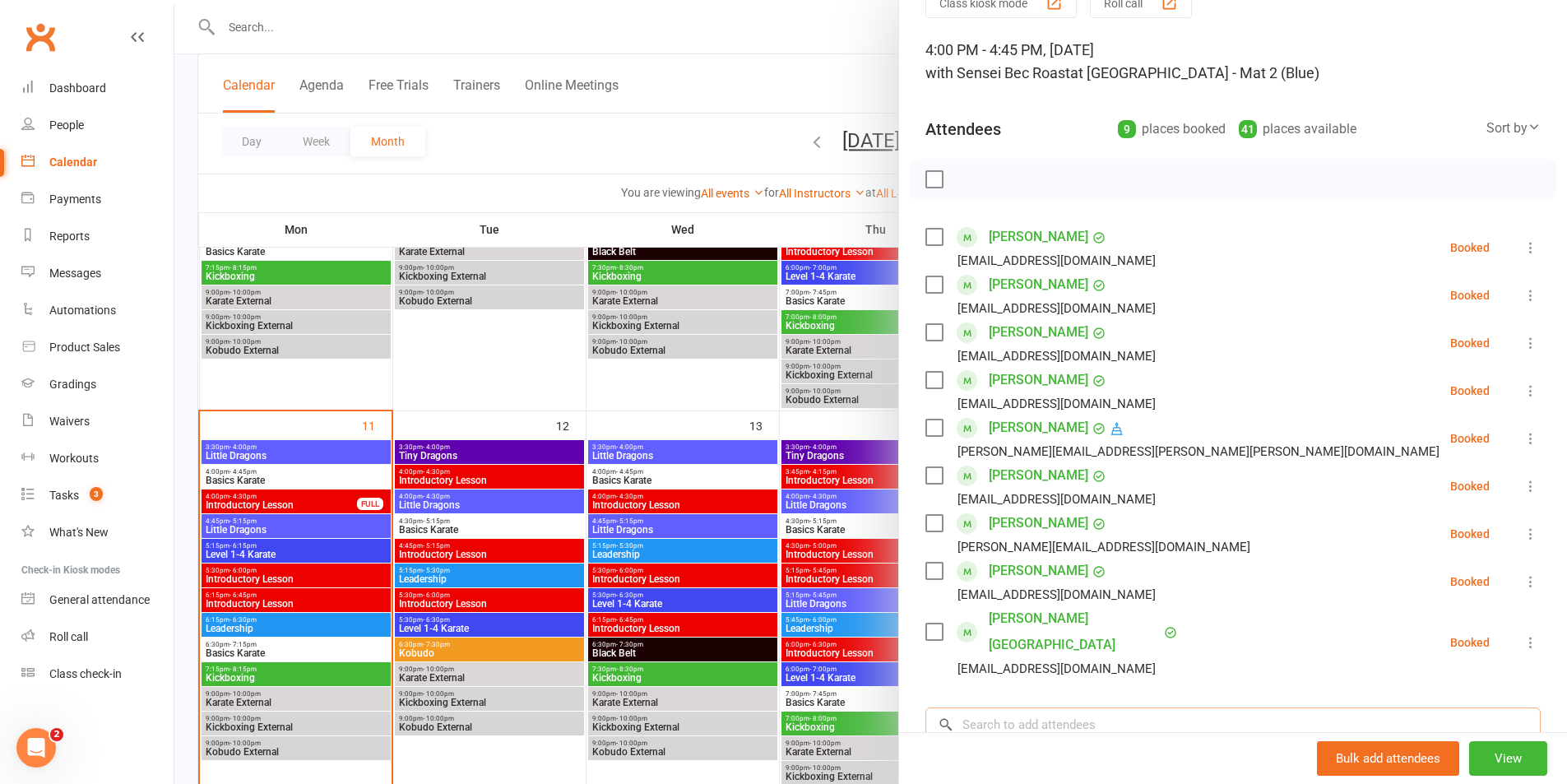
click at [1062, 708] on input "search" at bounding box center [1233, 725] width 615 height 34
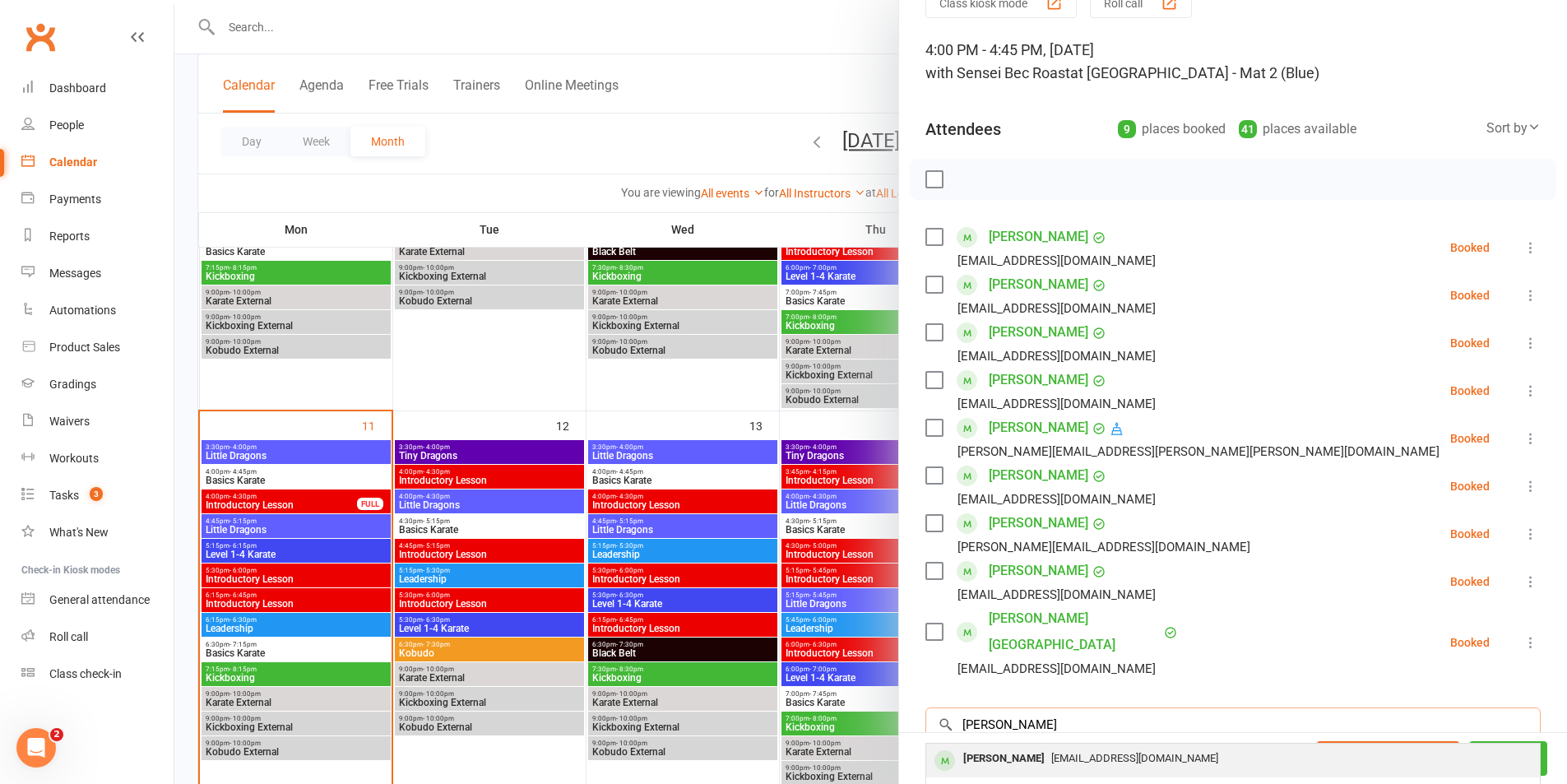
type input "[PERSON_NAME]"
click at [1065, 752] on span "[EMAIL_ADDRESS][DOMAIN_NAME]" at bounding box center [1135, 758] width 167 height 13
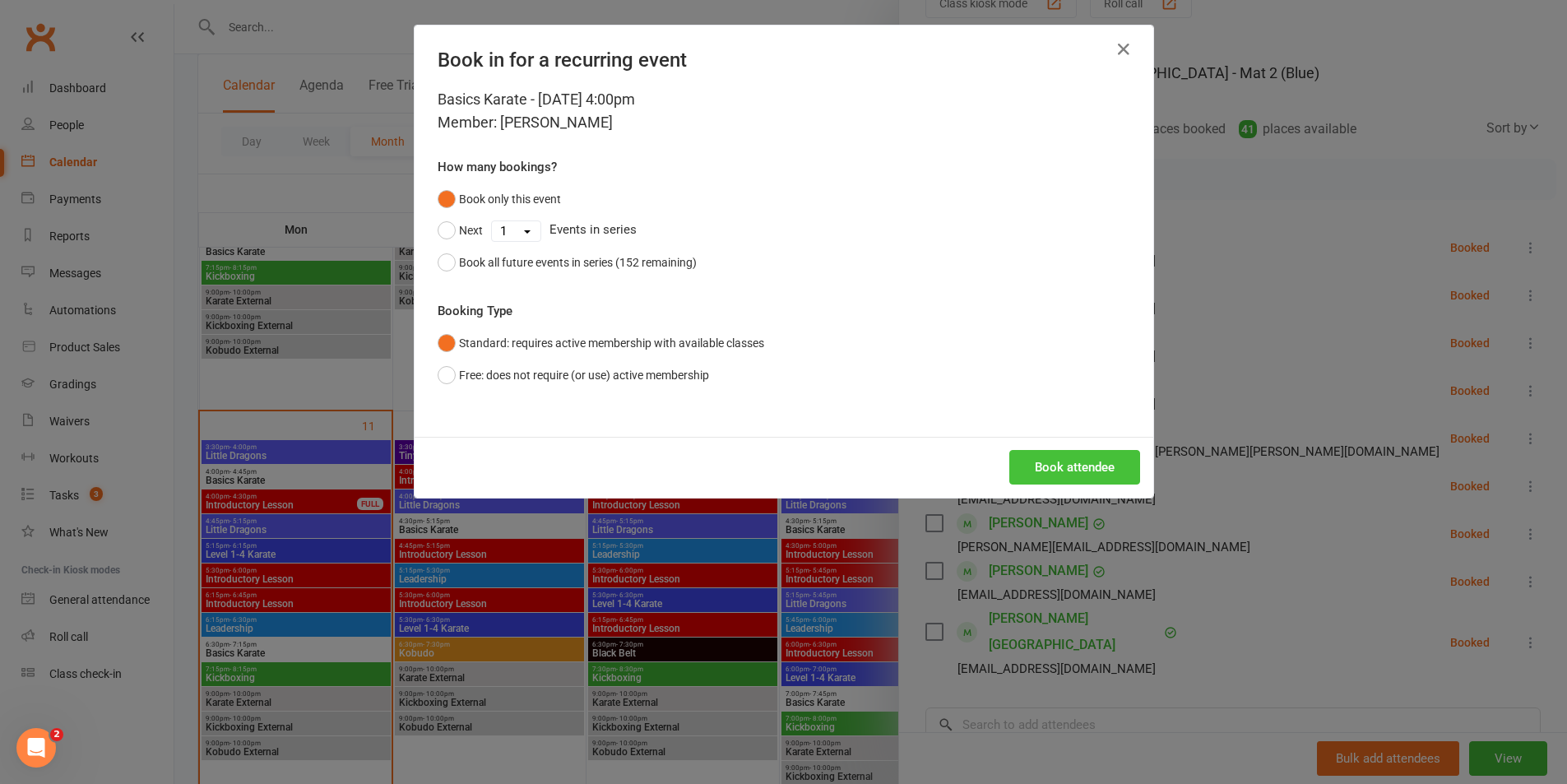
click at [1065, 473] on button "Book attendee" at bounding box center [1074, 467] width 130 height 34
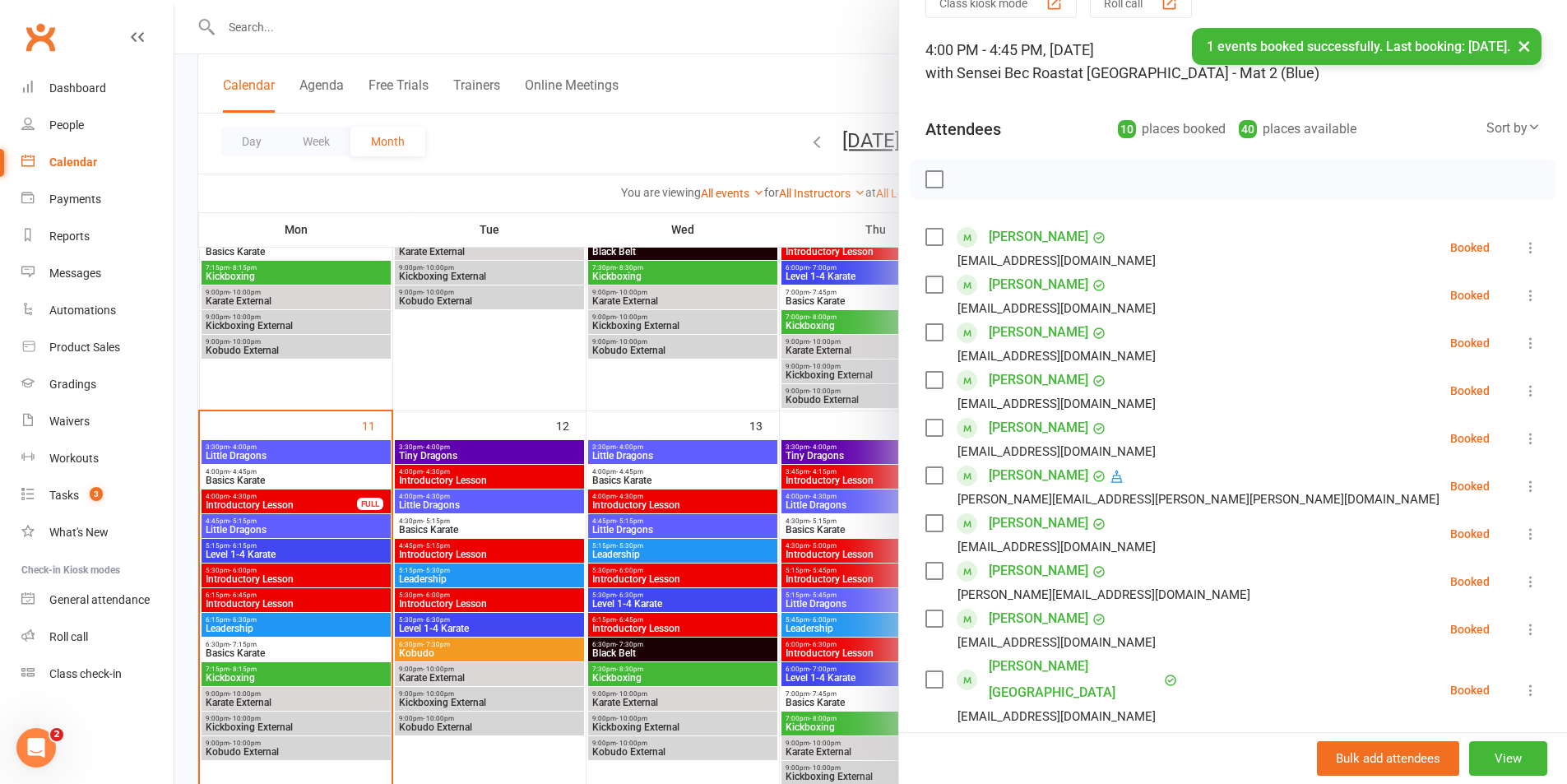
click at [929, 184] on label at bounding box center [934, 179] width 16 height 16
click at [969, 176] on icon "button" at bounding box center [971, 179] width 18 height 18
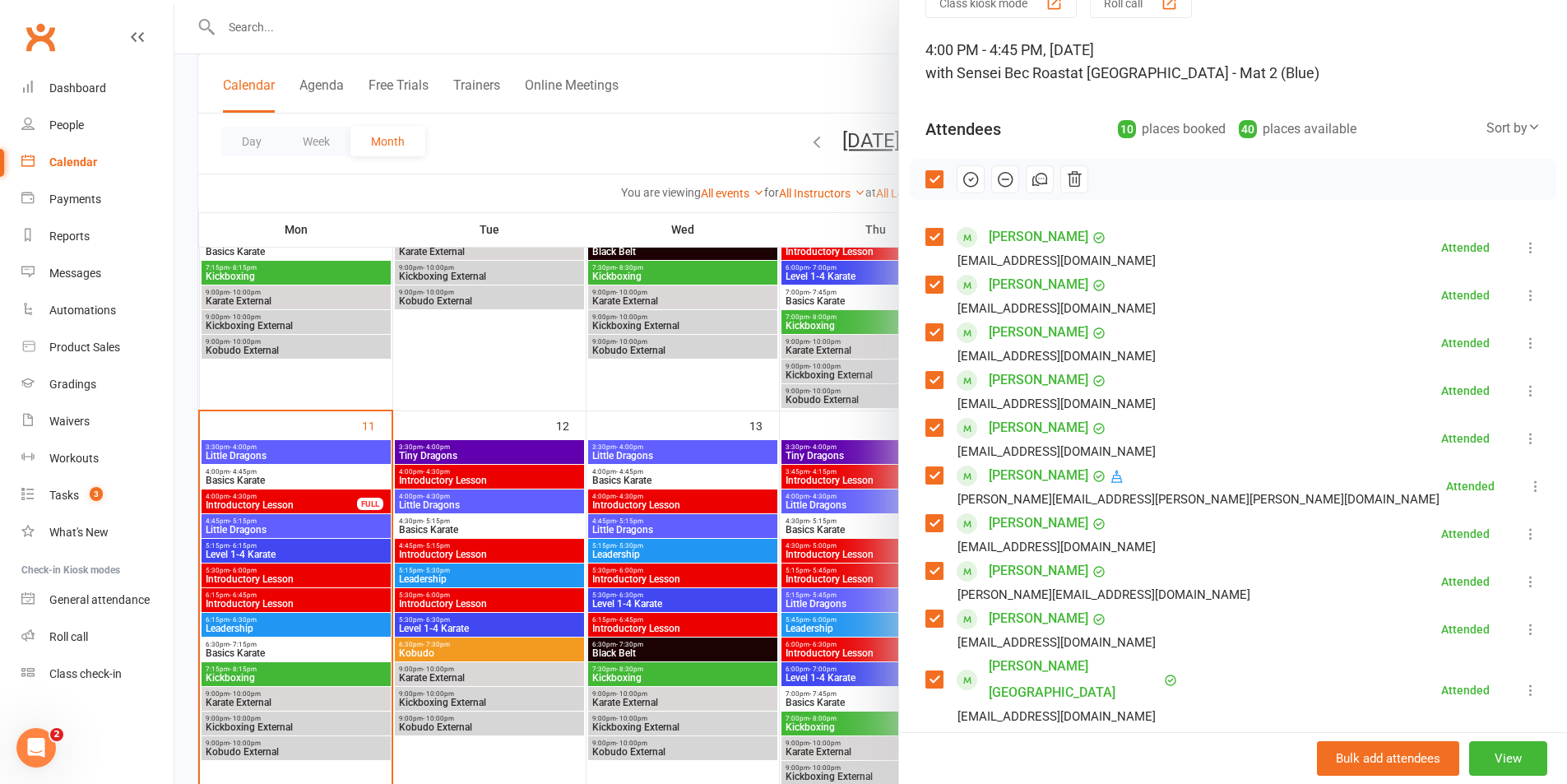
click at [300, 527] on div at bounding box center [871, 392] width 1393 height 784
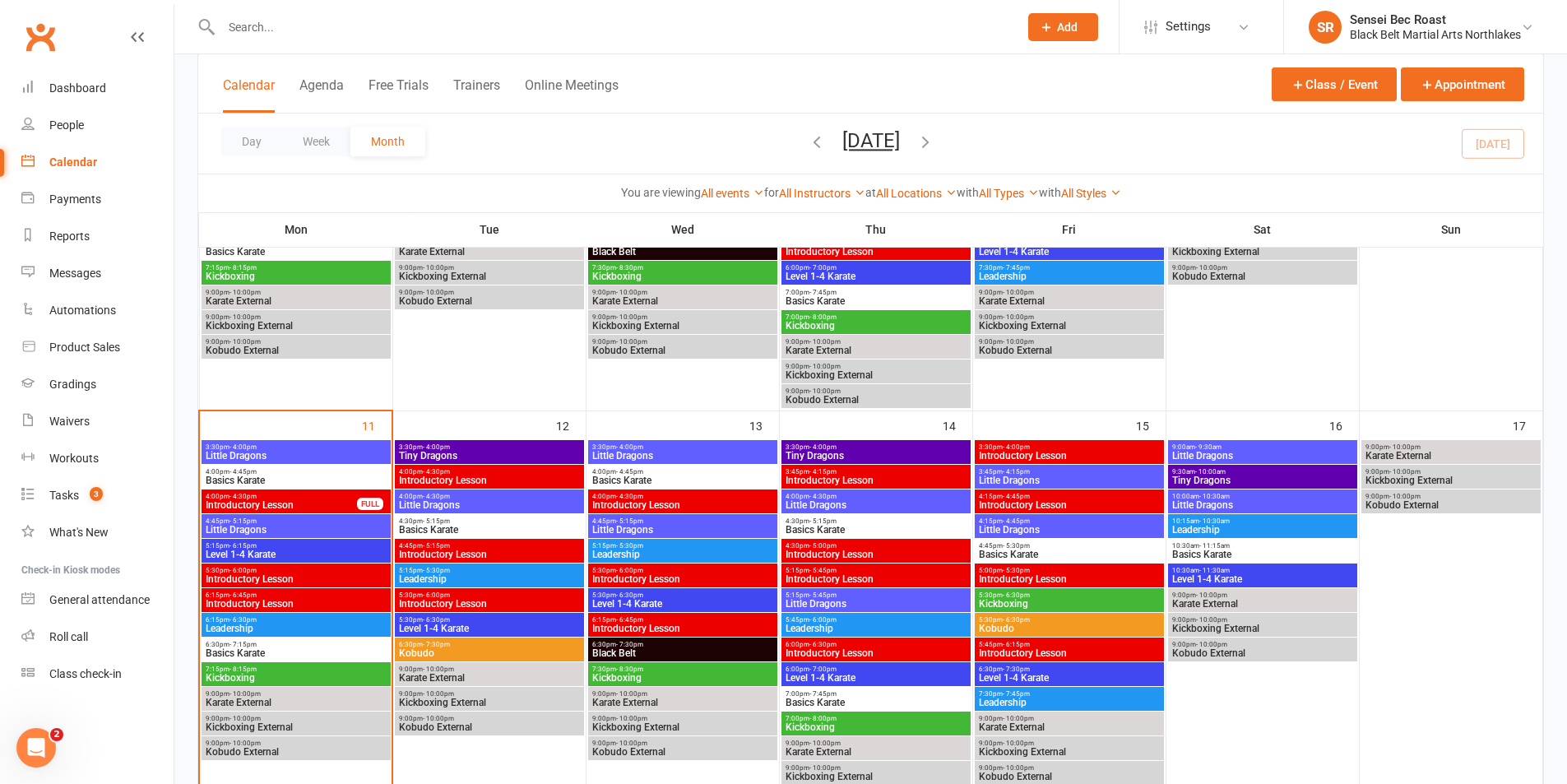
click at [300, 527] on span "Little Dragons" at bounding box center [296, 530] width 183 height 10
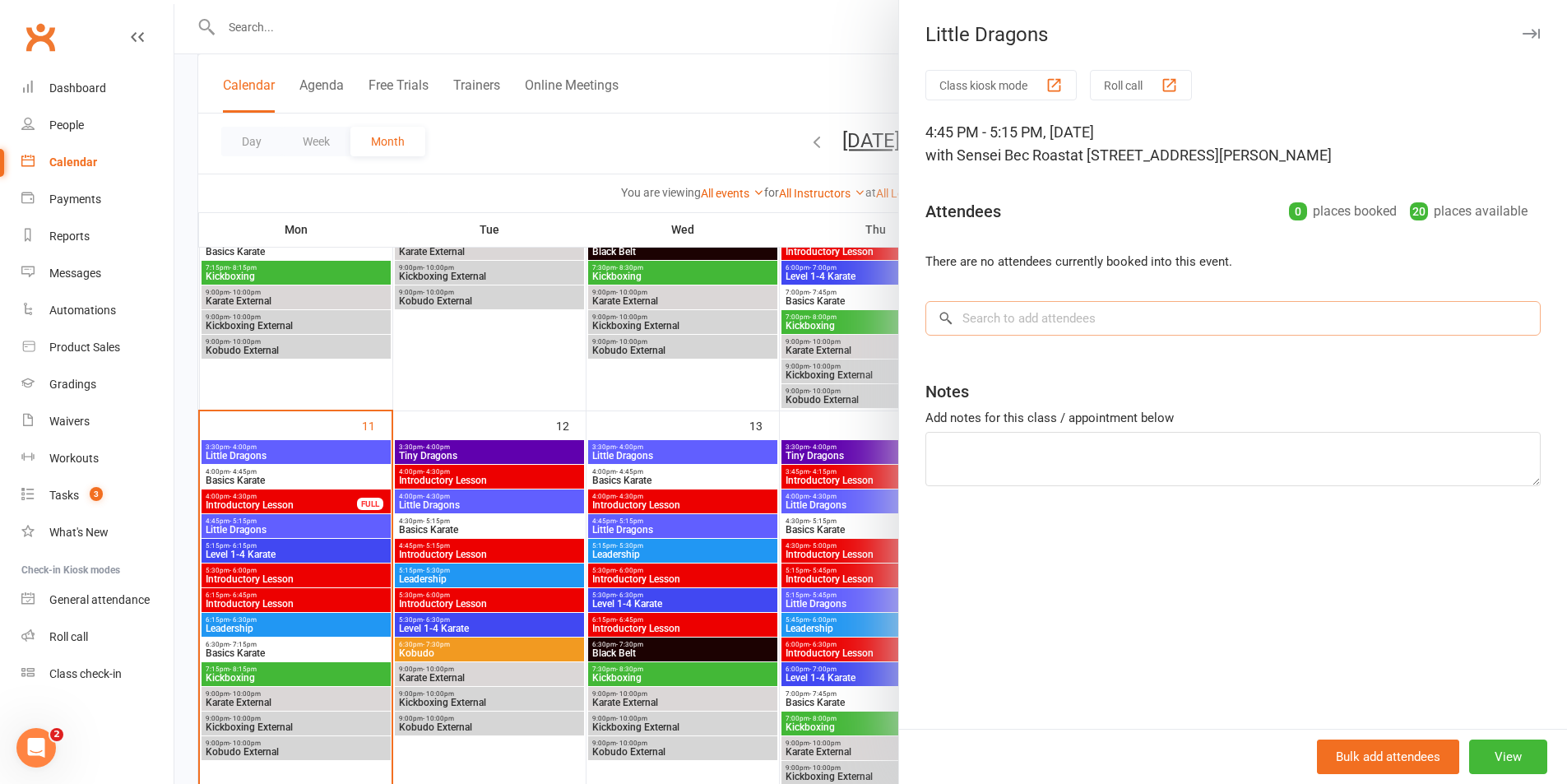
click at [1007, 317] on input "search" at bounding box center [1233, 318] width 615 height 34
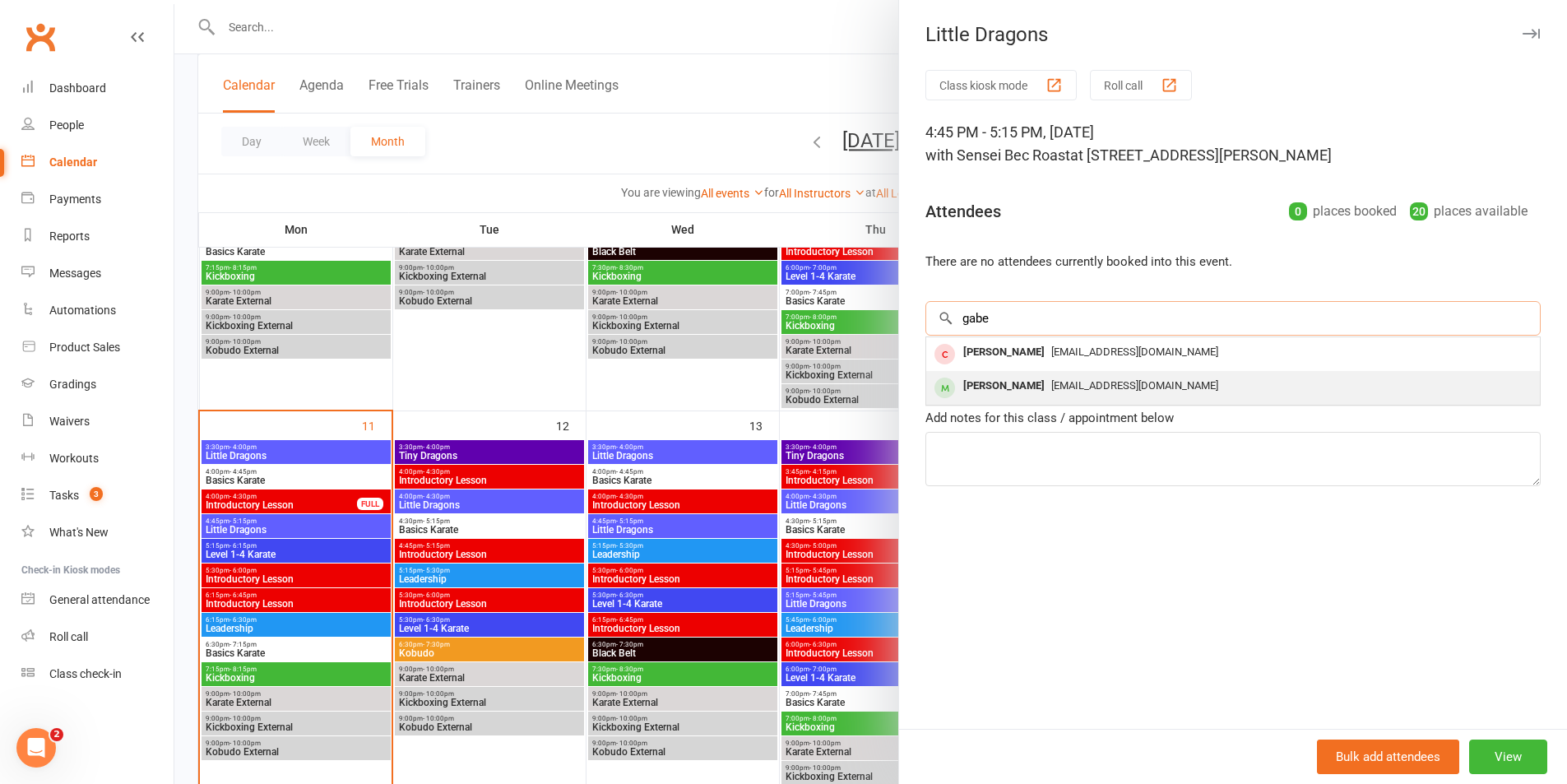
type input "gabe"
click at [1017, 382] on div "[PERSON_NAME]" at bounding box center [1004, 386] width 94 height 24
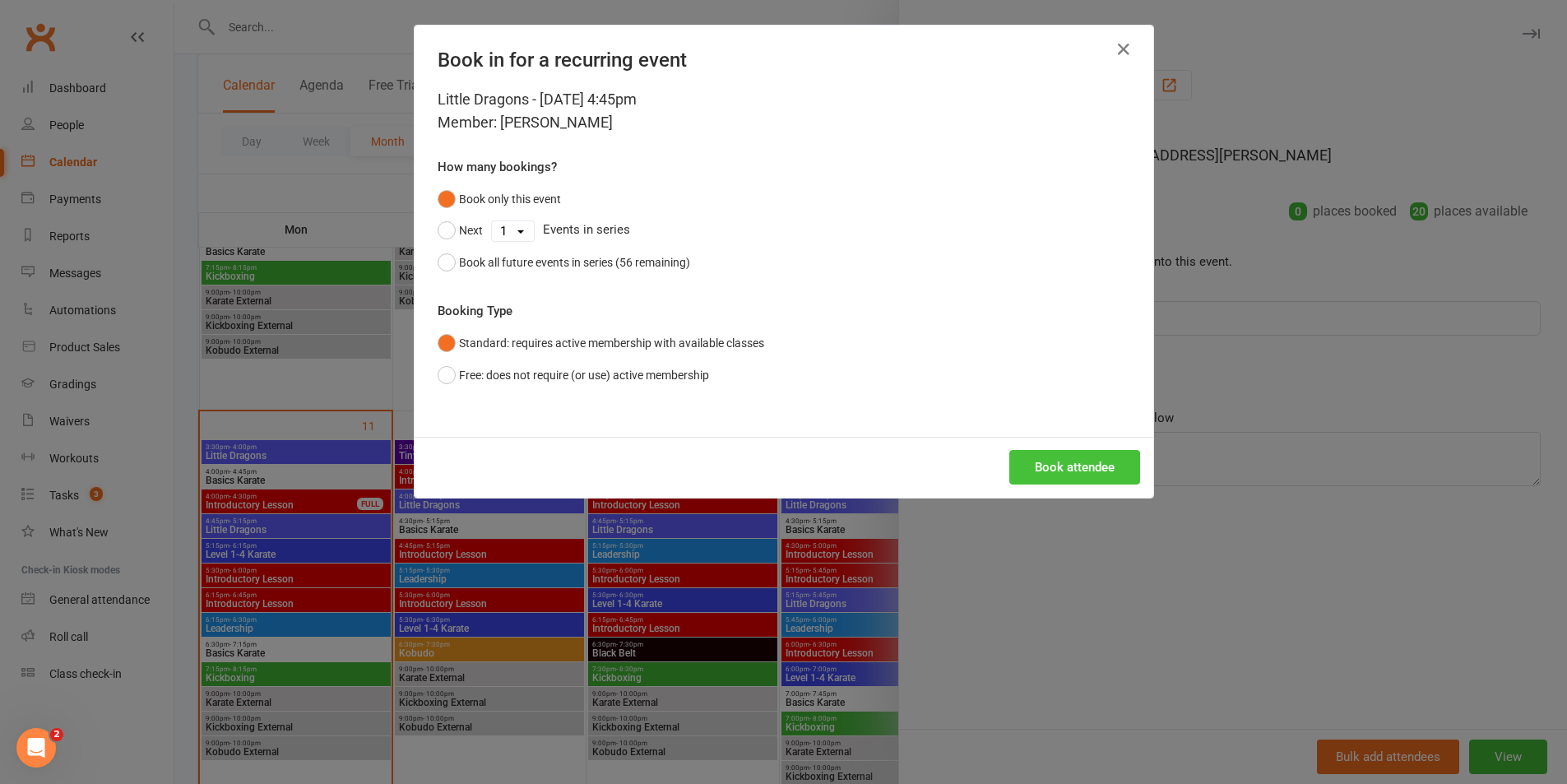
click at [1055, 460] on button "Book attendee" at bounding box center [1074, 467] width 130 height 34
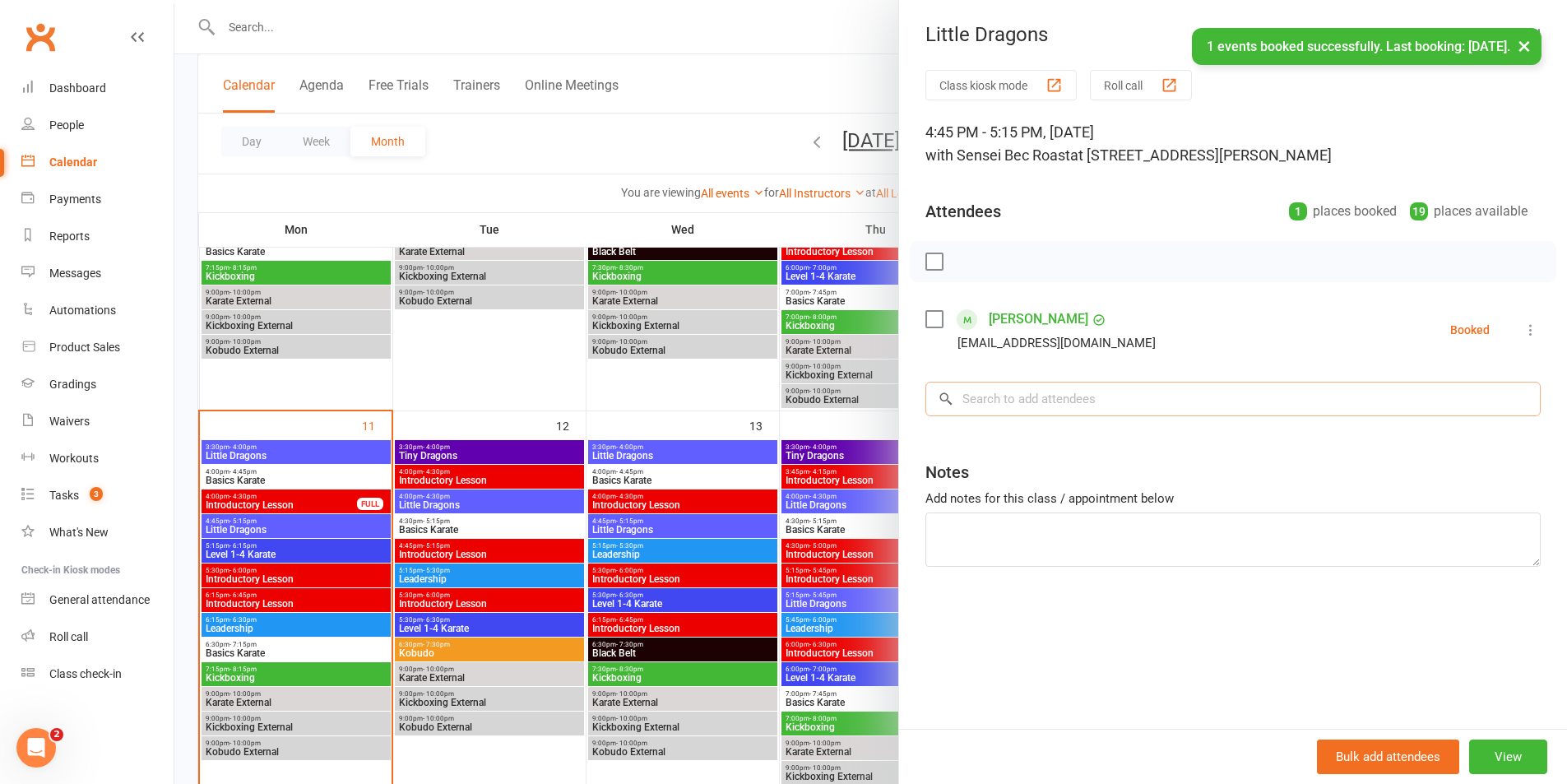
click at [1045, 402] on input "search" at bounding box center [1233, 398] width 615 height 34
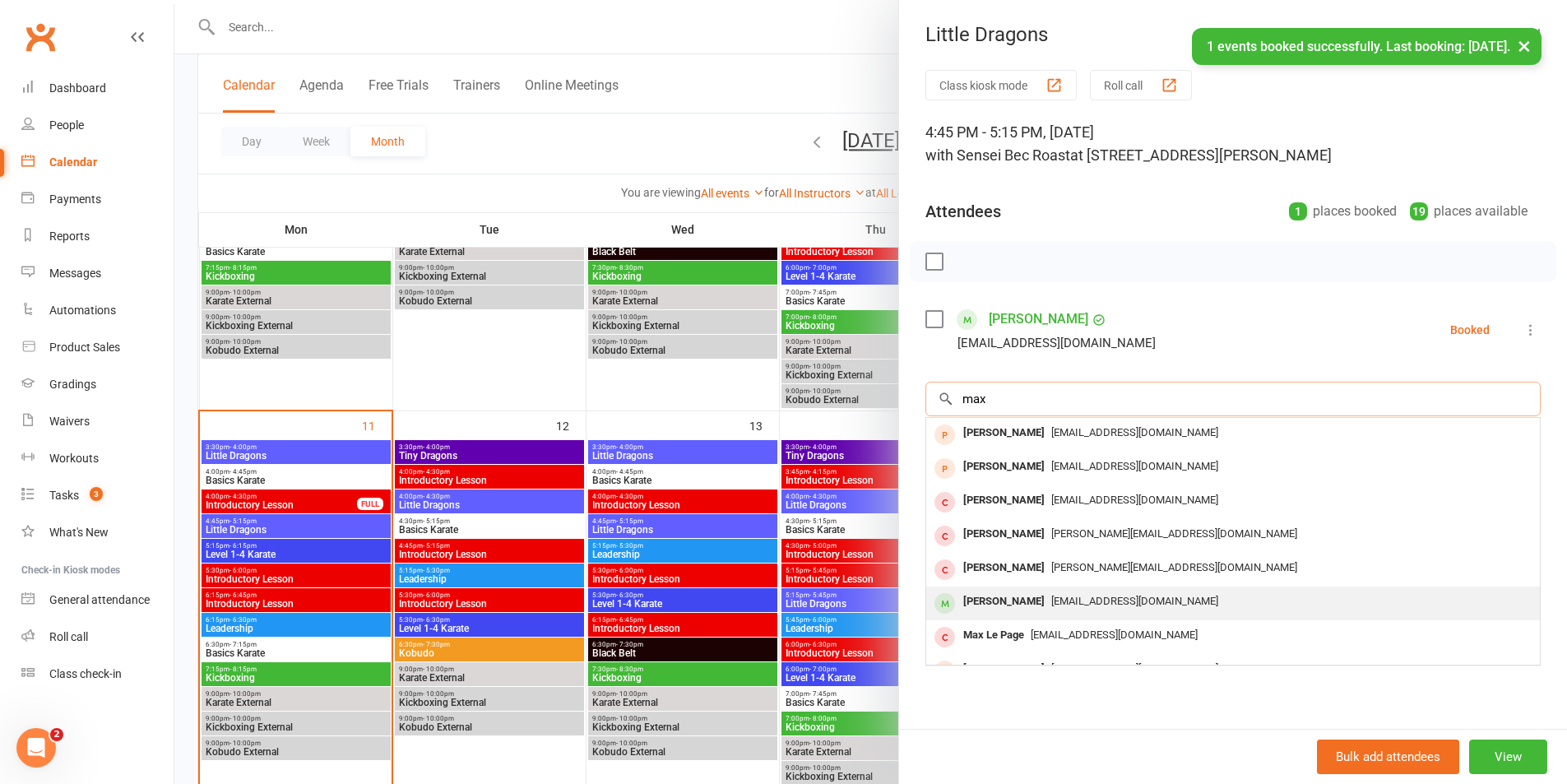
type input "max"
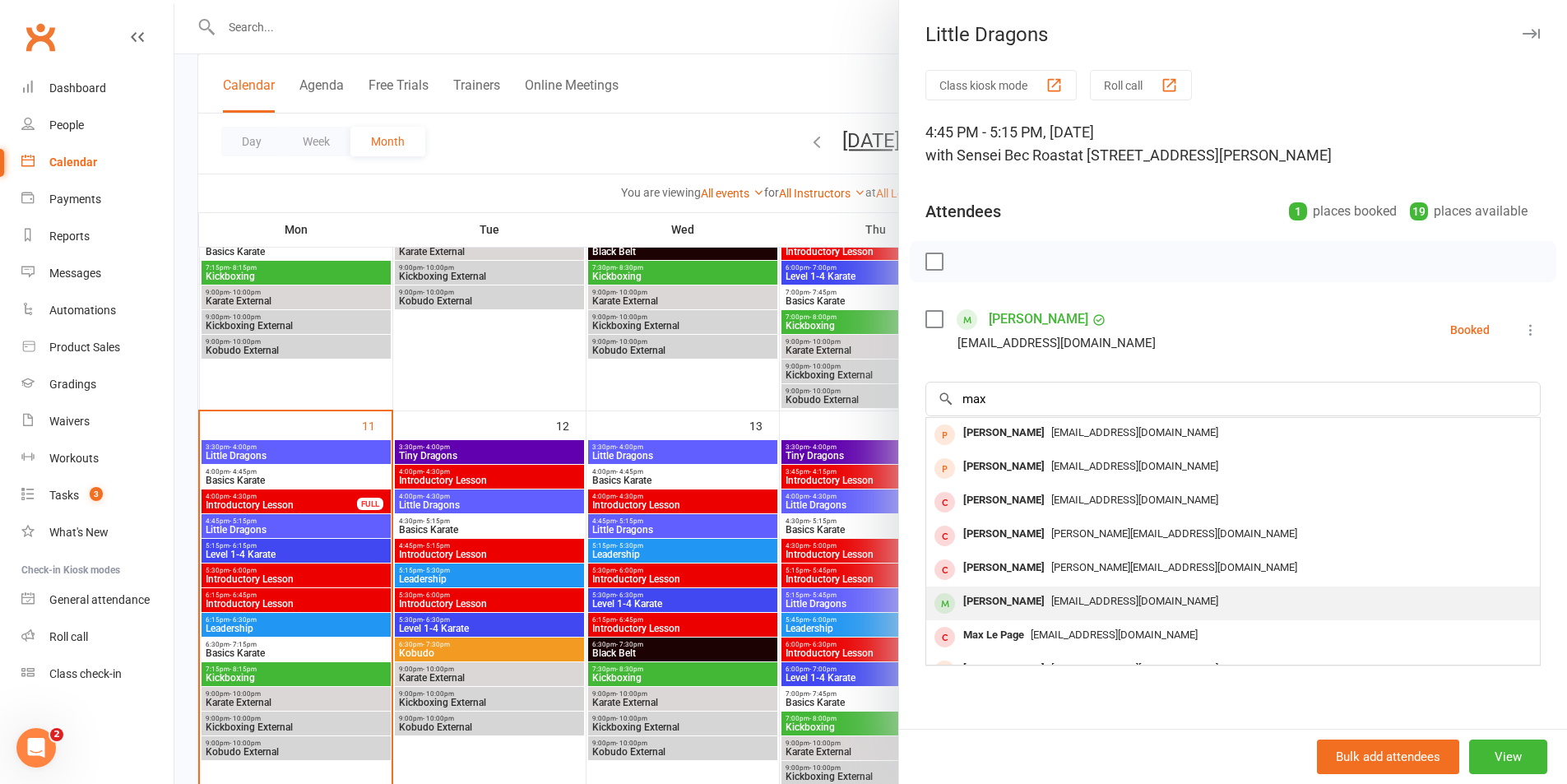
click at [1064, 596] on span "[EMAIL_ADDRESS][DOMAIN_NAME]" at bounding box center [1135, 601] width 167 height 13
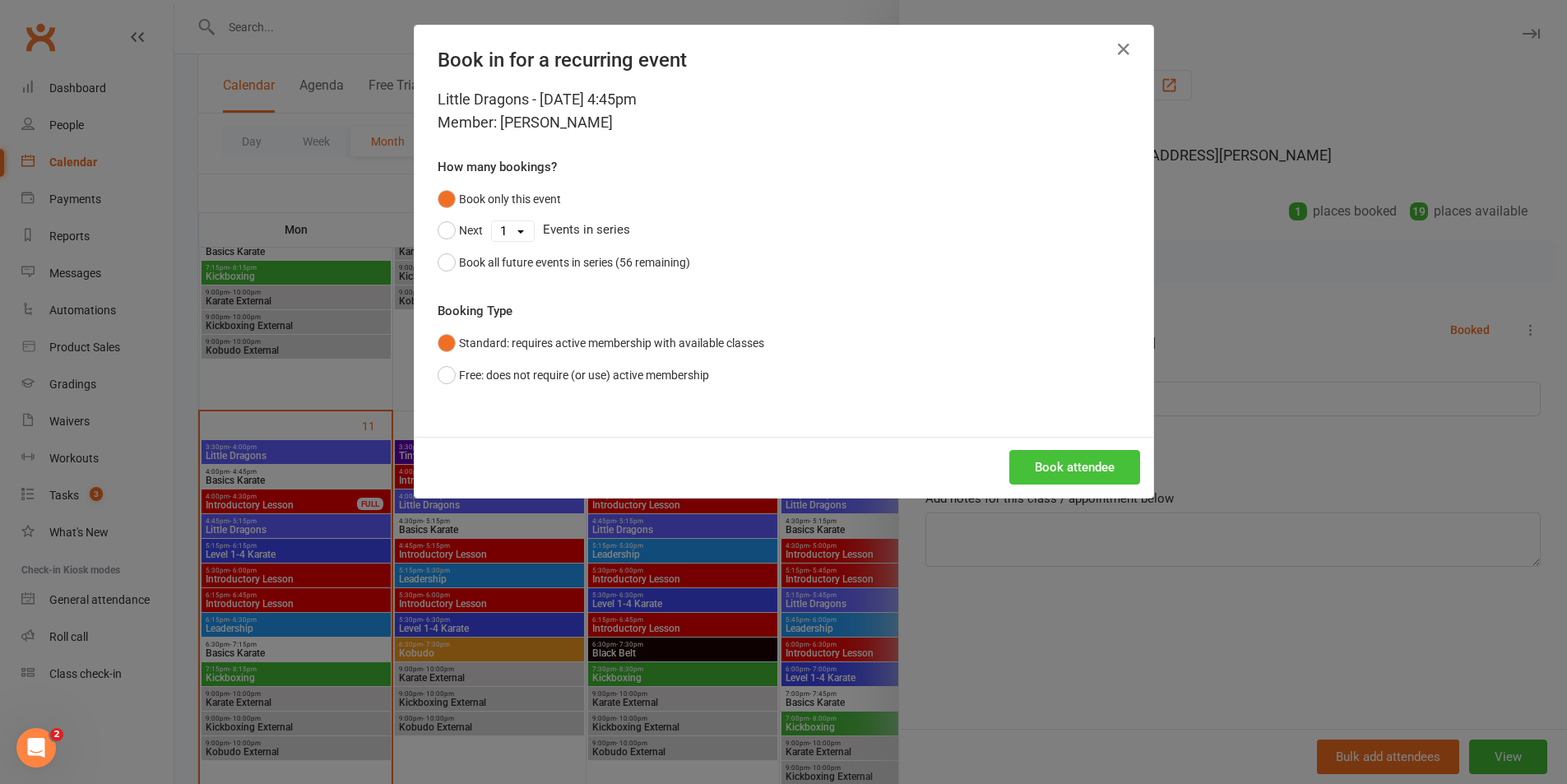
click at [1079, 463] on button "Book attendee" at bounding box center [1074, 467] width 130 height 34
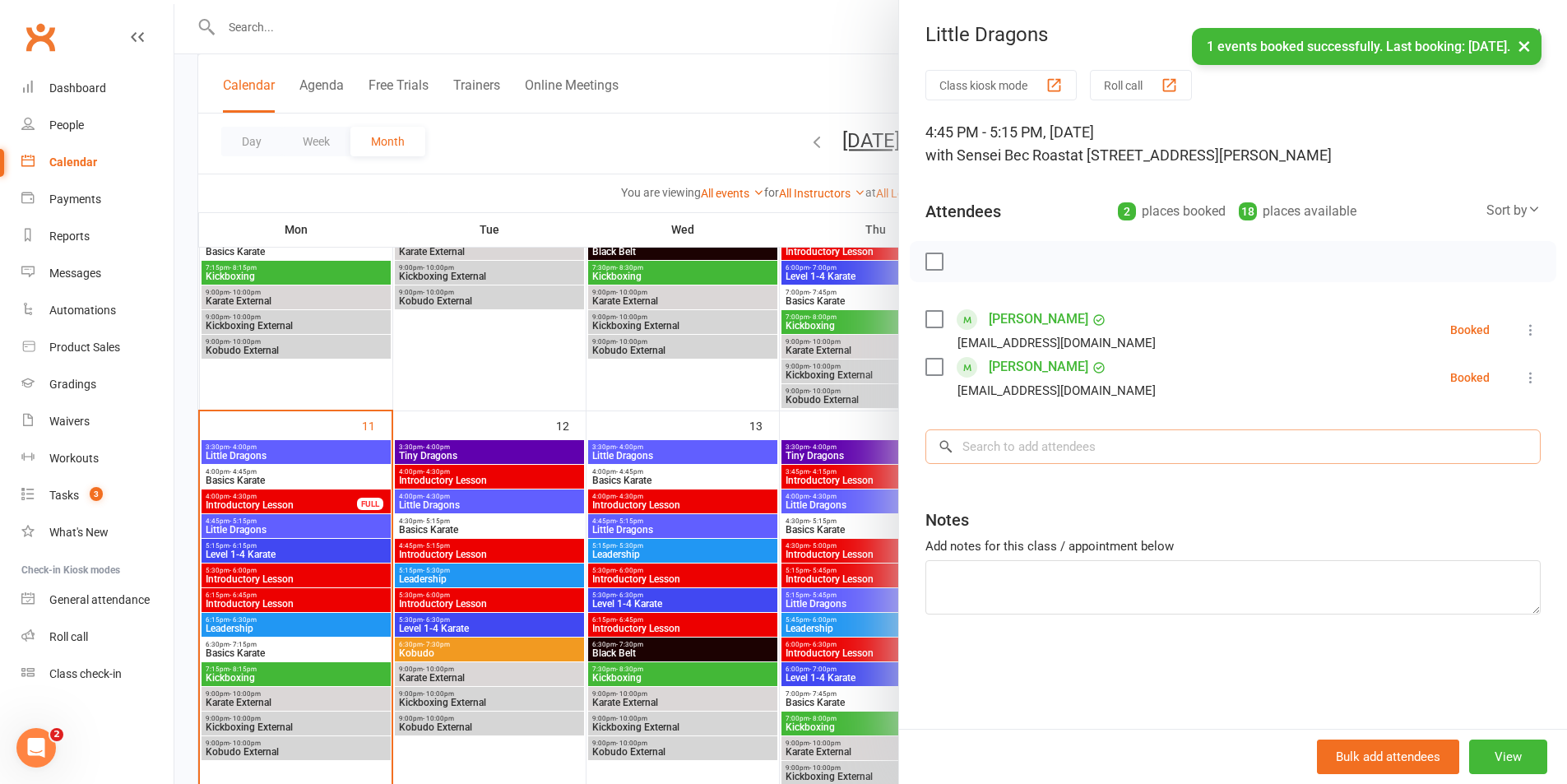
click at [1084, 458] on input "search" at bounding box center [1233, 446] width 615 height 34
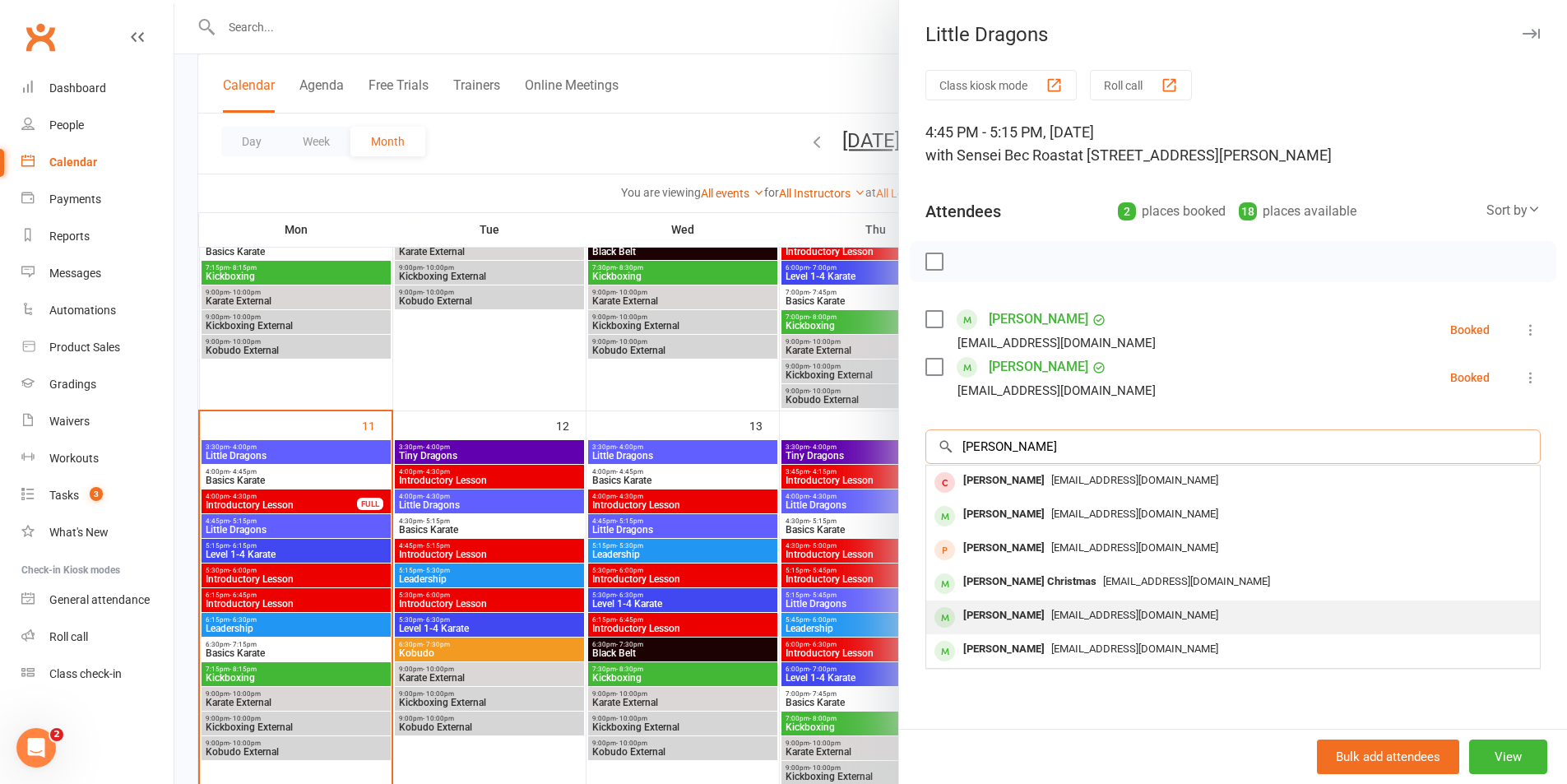
type input "[PERSON_NAME]"
click at [1059, 620] on span "[EMAIL_ADDRESS][DOMAIN_NAME]" at bounding box center [1135, 615] width 167 height 13
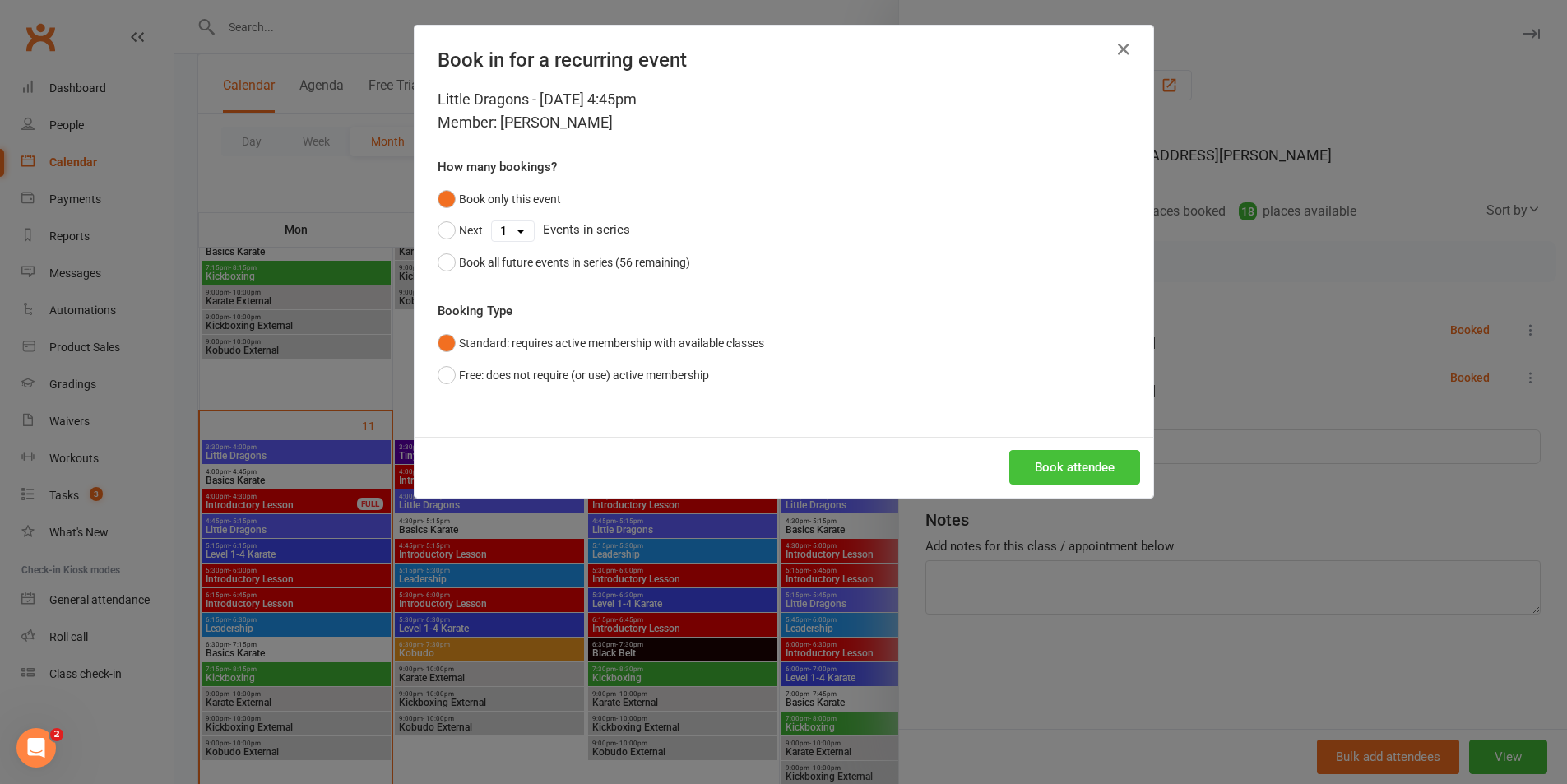
click at [1049, 474] on button "Book attendee" at bounding box center [1074, 467] width 130 height 34
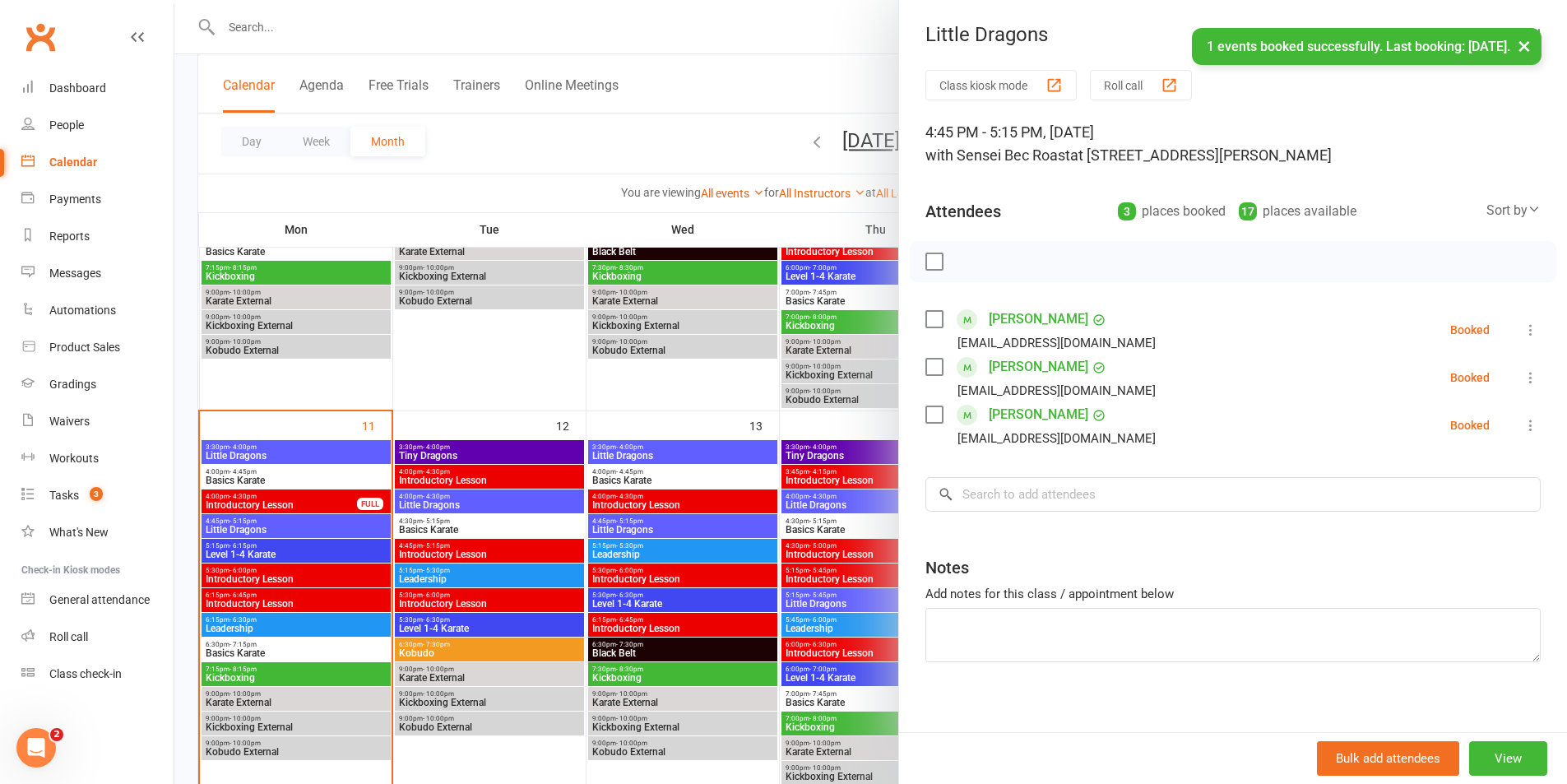
click at [1037, 470] on div "Class kiosk mode Roll call 4:45 PM - 5:15 PM, [DATE] with Sensei Bec Roast at 1…" at bounding box center [1233, 407] width 668 height 674
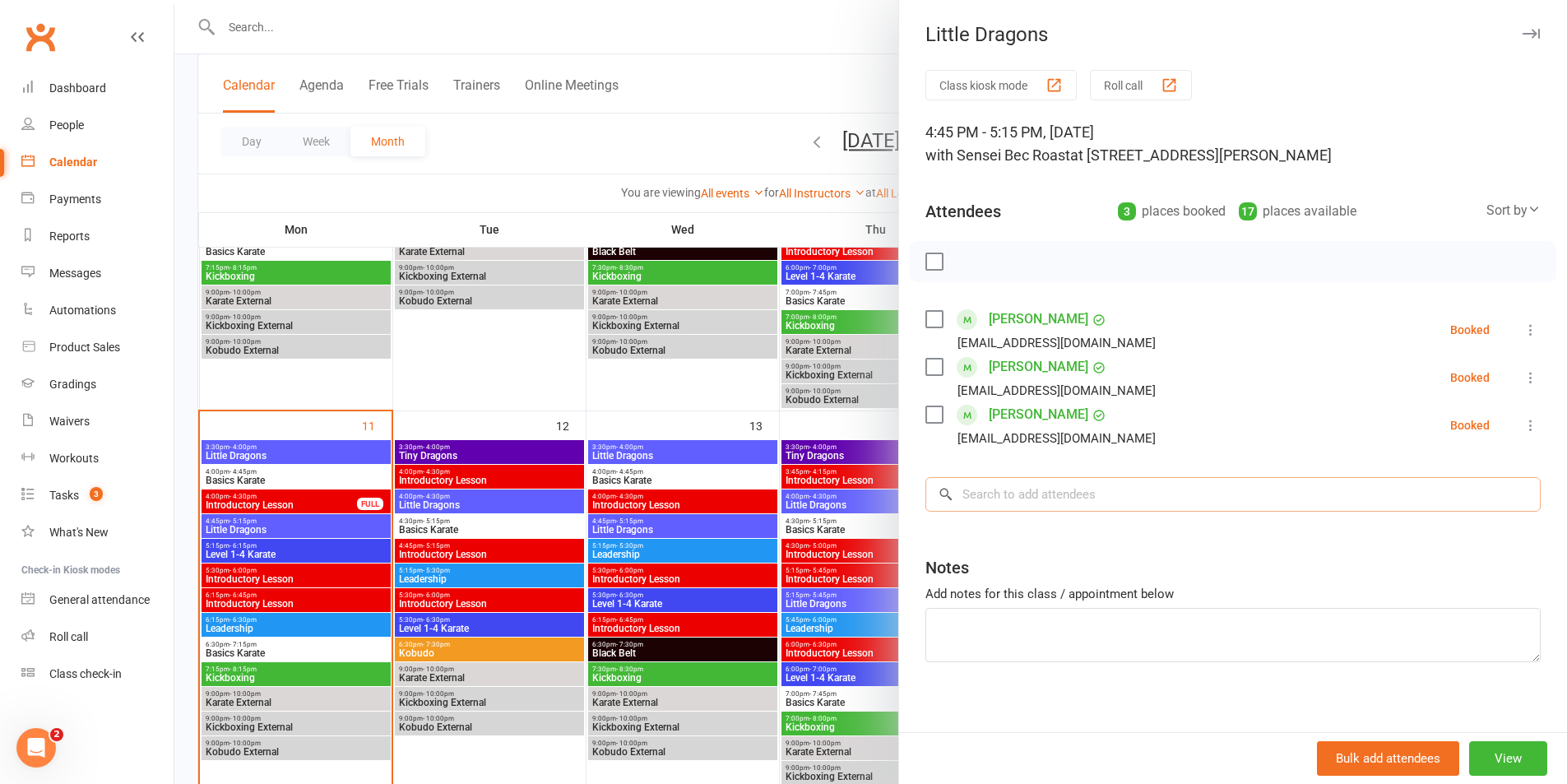
click at [1041, 478] on input "search" at bounding box center [1233, 494] width 615 height 34
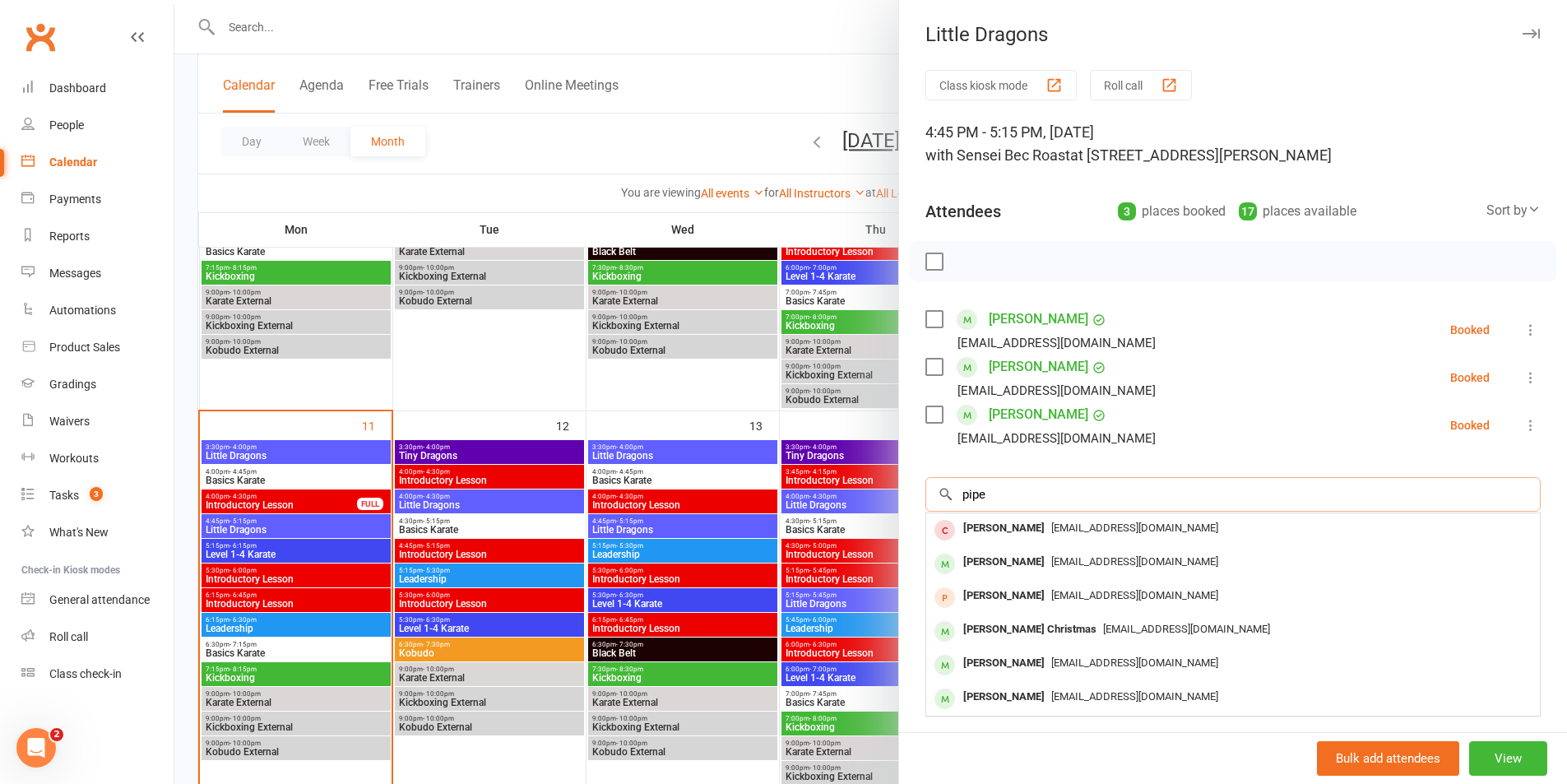
type input "piper"
drag, startPoint x: 1006, startPoint y: 498, endPoint x: 953, endPoint y: 506, distance: 53.6
click at [953, 506] on input "piper" at bounding box center [1233, 494] width 615 height 34
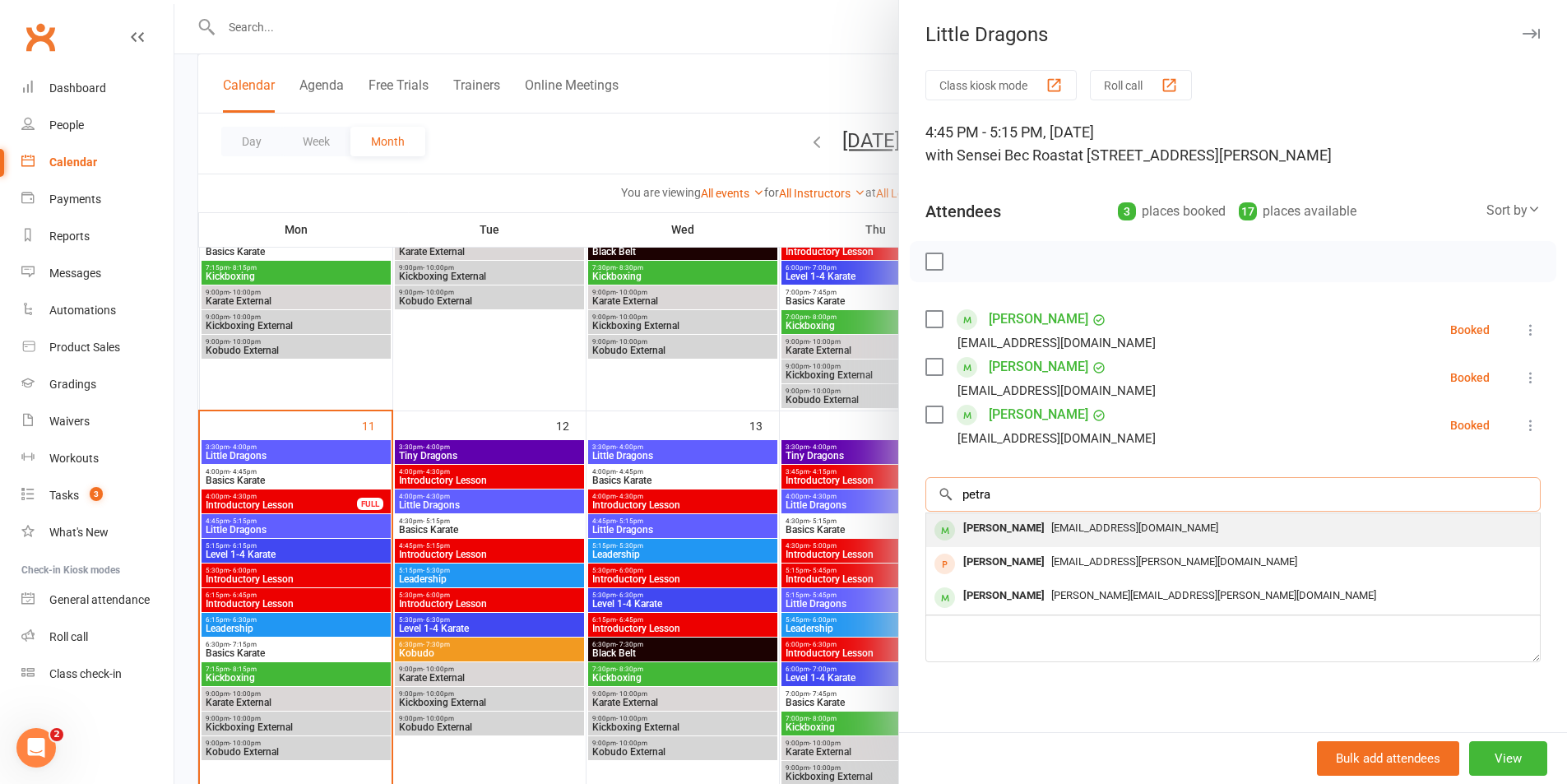
type input "petra"
click at [1106, 534] on div "[EMAIL_ADDRESS][DOMAIN_NAME]" at bounding box center [1233, 528] width 601 height 24
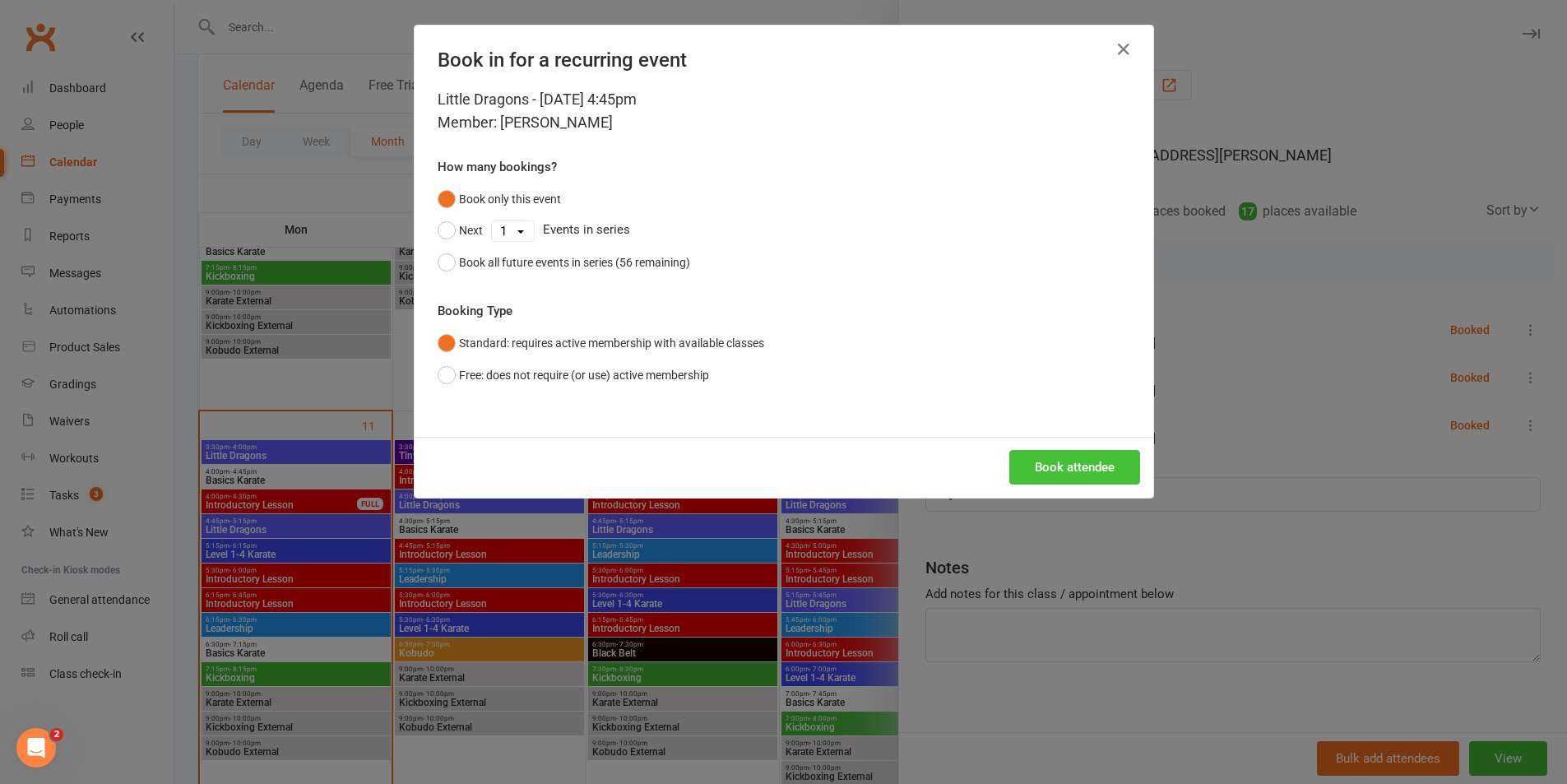
click at [1097, 463] on button "Book attendee" at bounding box center [1074, 467] width 130 height 34
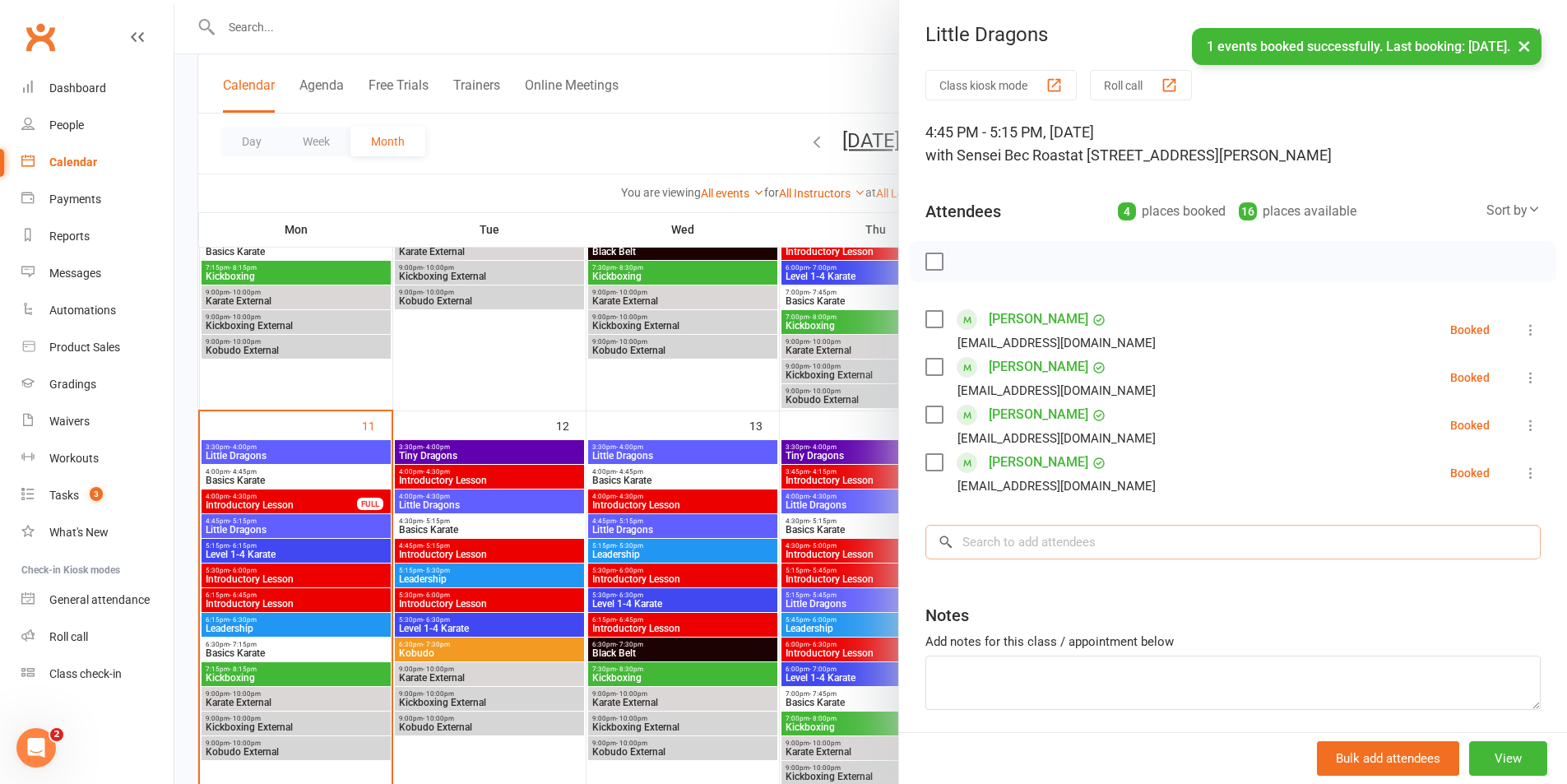
click at [1092, 535] on input "search" at bounding box center [1233, 542] width 615 height 34
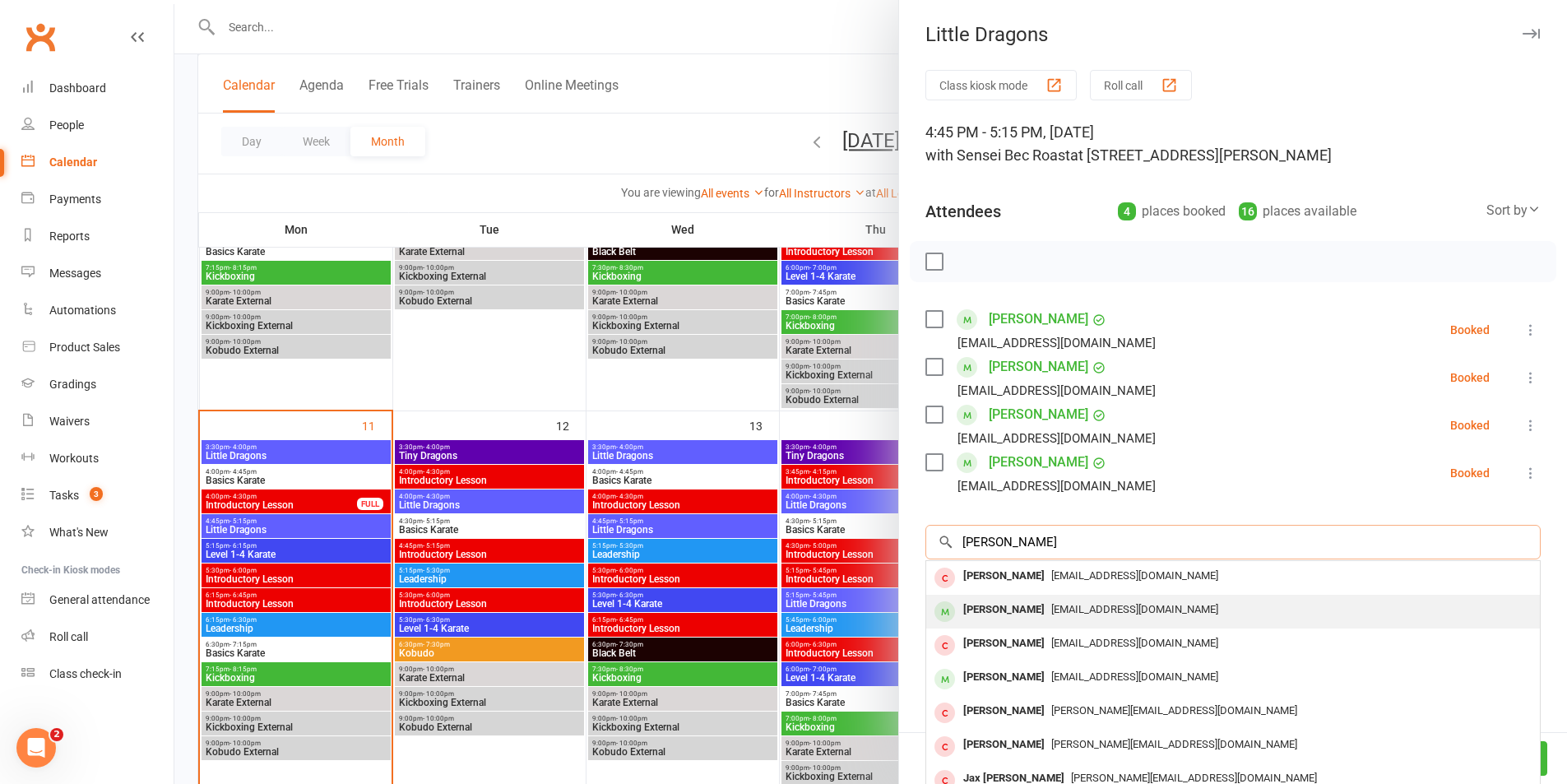
type input "[PERSON_NAME]"
click at [1052, 603] on span "[EMAIL_ADDRESS][DOMAIN_NAME]" at bounding box center [1135, 609] width 167 height 13
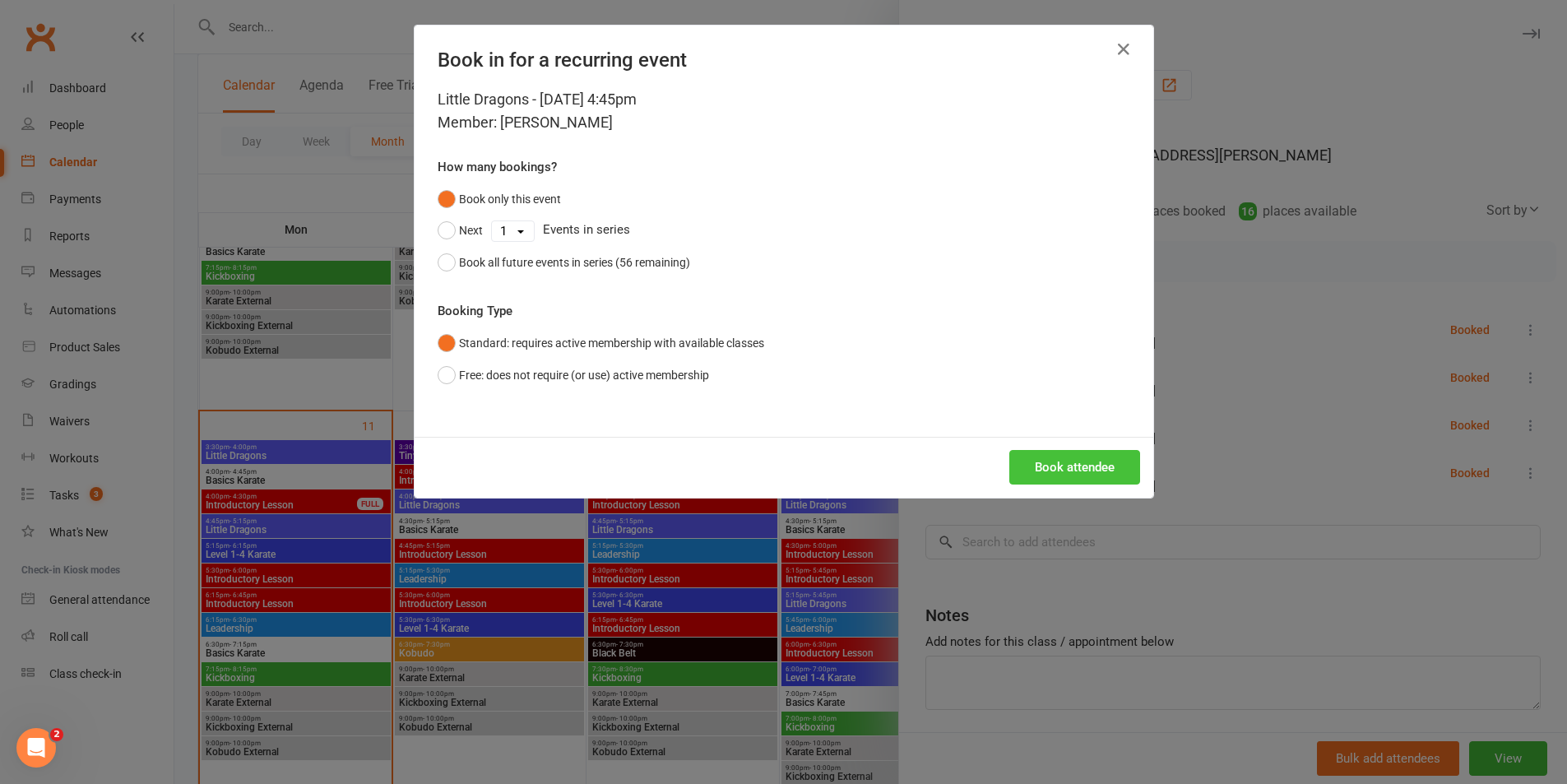
click at [1071, 477] on button "Book attendee" at bounding box center [1074, 467] width 130 height 34
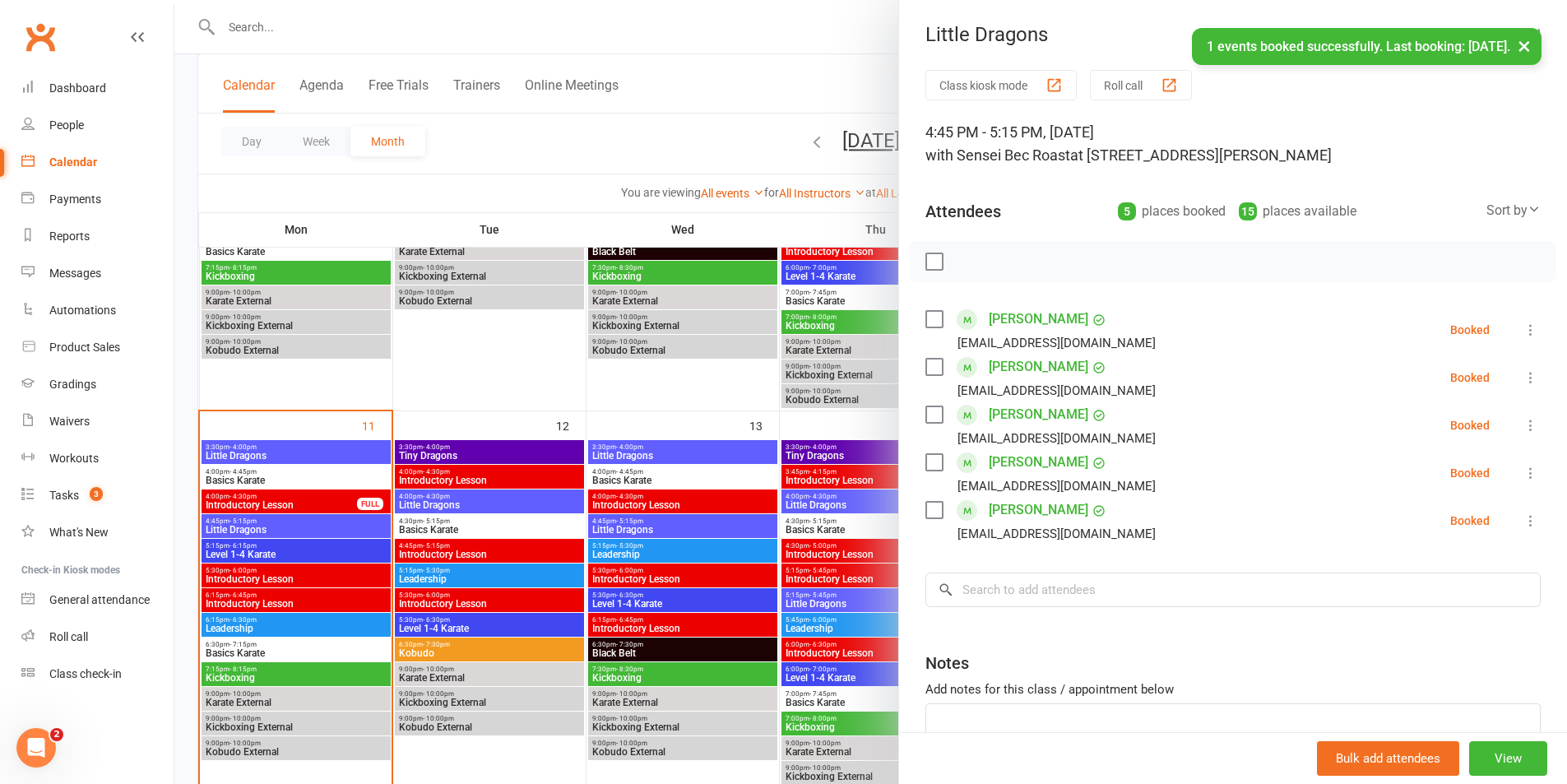
click at [929, 256] on label at bounding box center [934, 262] width 16 height 16
click at [964, 259] on icon "button" at bounding box center [971, 262] width 18 height 18
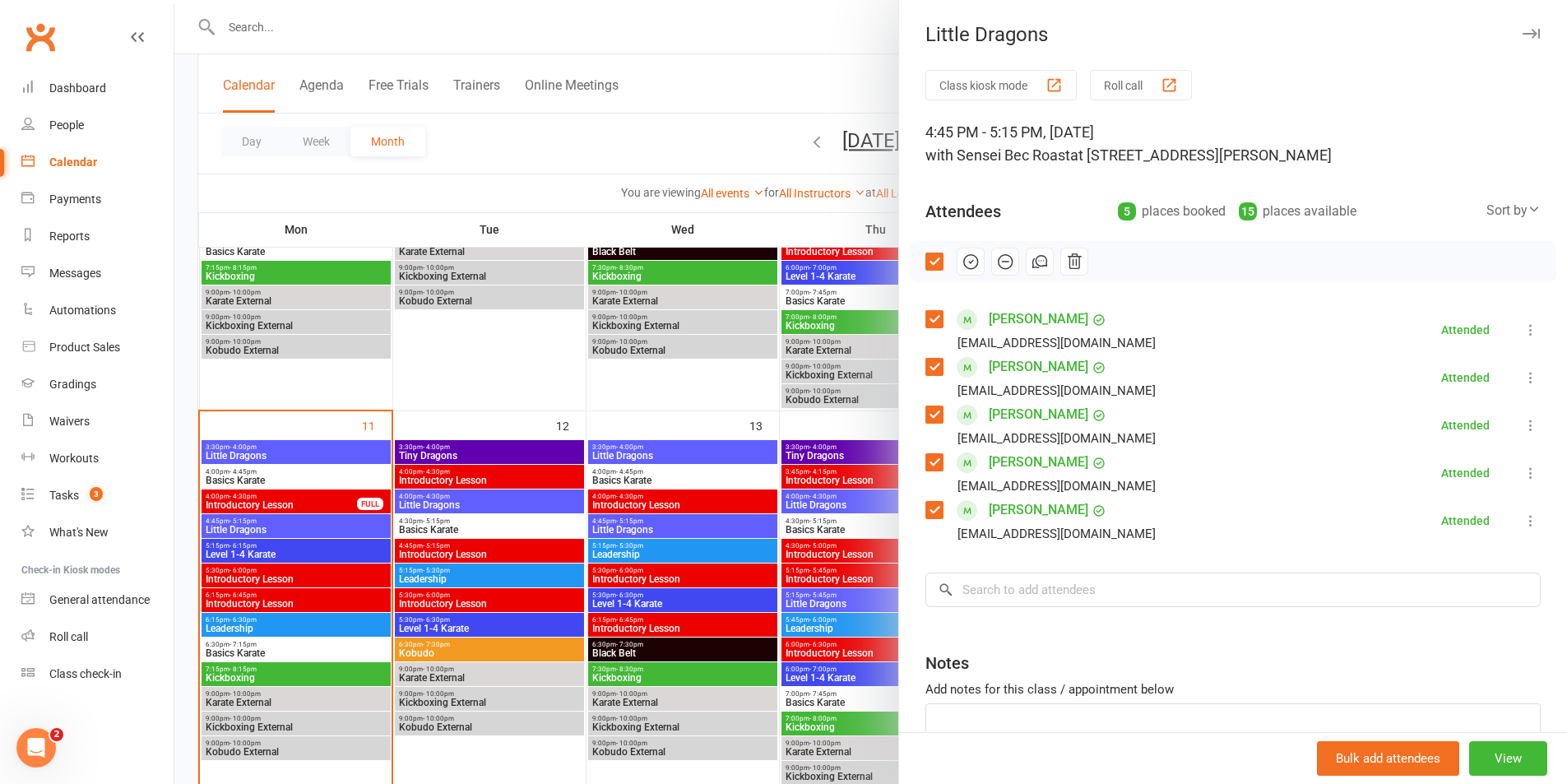
click at [957, 247] on button "button" at bounding box center [971, 261] width 28 height 28
